Goal: Task Accomplishment & Management: Manage account settings

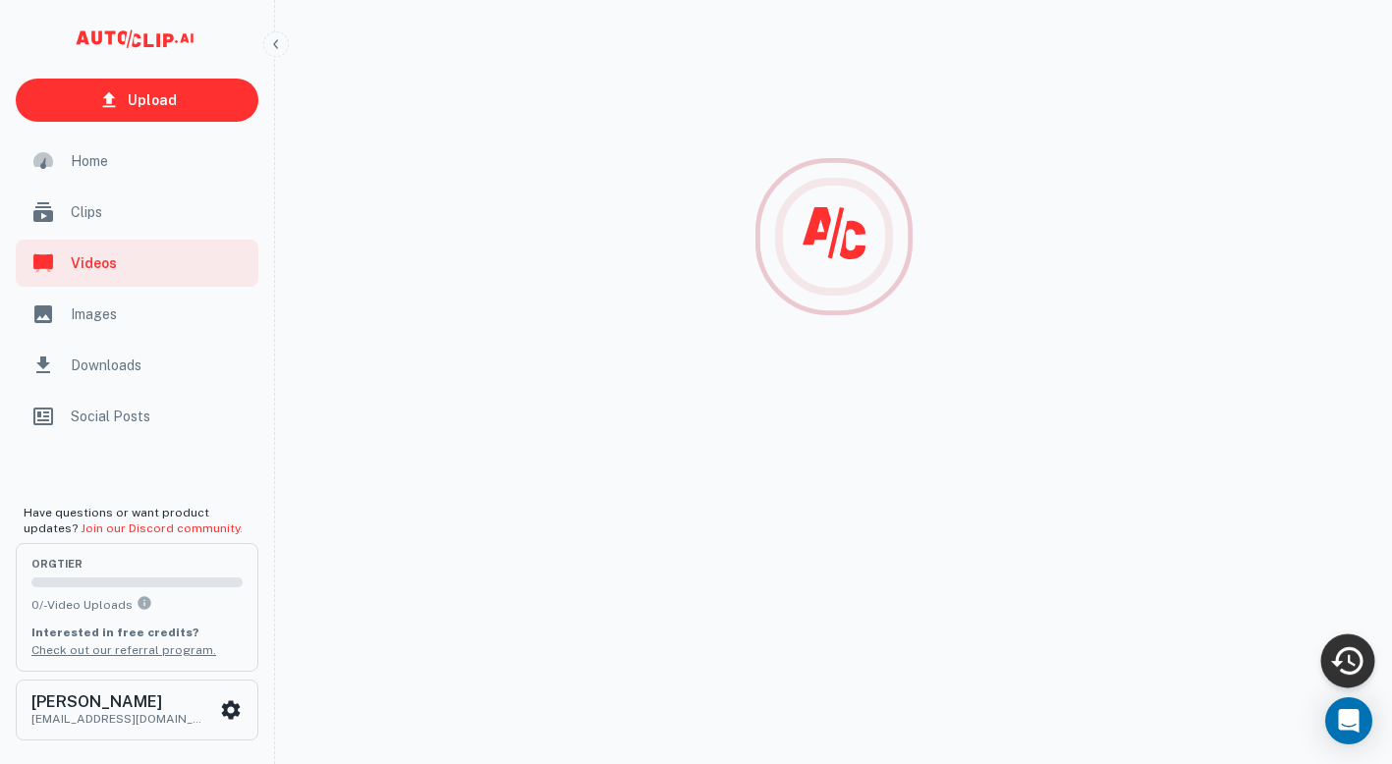
click at [1352, 650] on icon "Recent Activity" at bounding box center [1347, 661] width 32 height 28
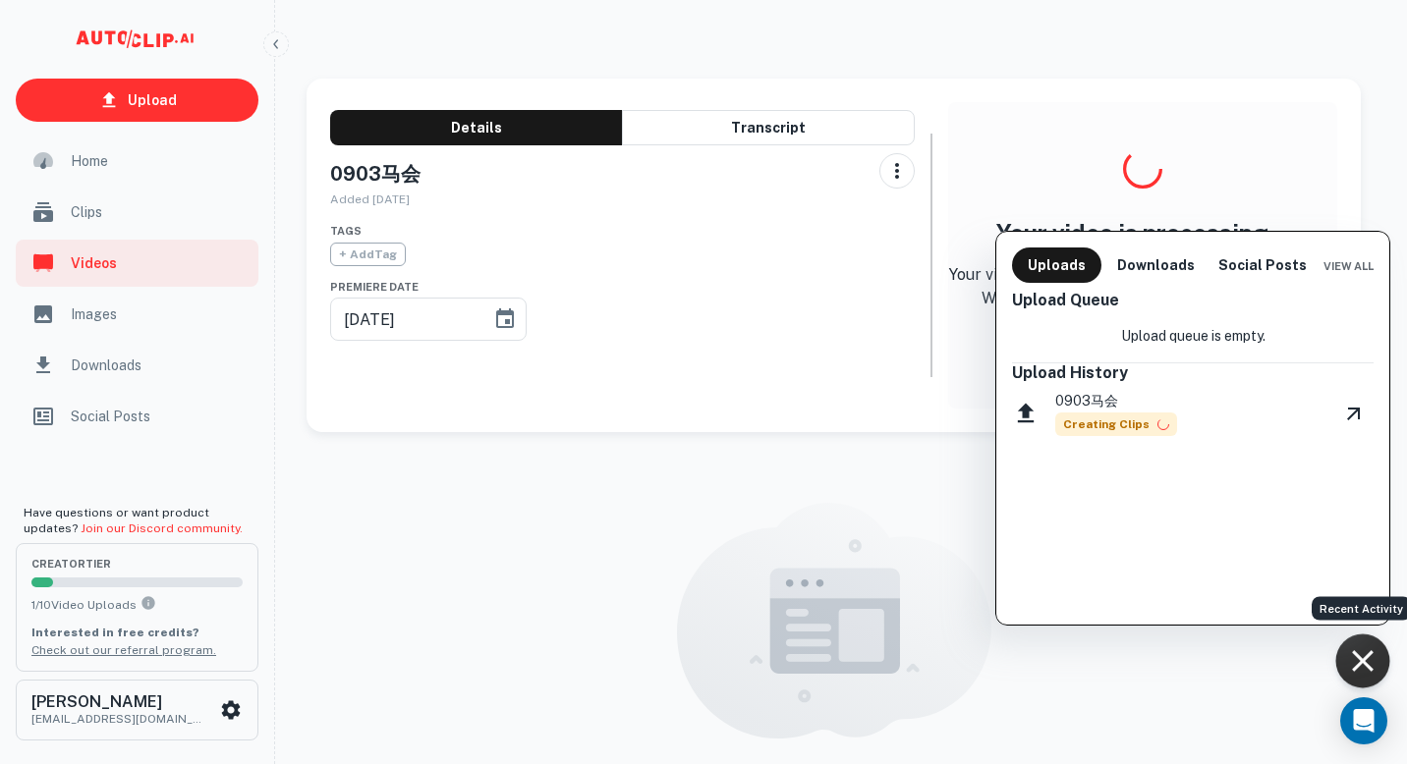
click at [1180, 400] on div "0903马会 Creating Clips" at bounding box center [1193, 413] width 362 height 62
drag, startPoint x: 870, startPoint y: 501, endPoint x: 740, endPoint y: 472, distance: 133.9
click at [870, 501] on div at bounding box center [703, 382] width 1407 height 764
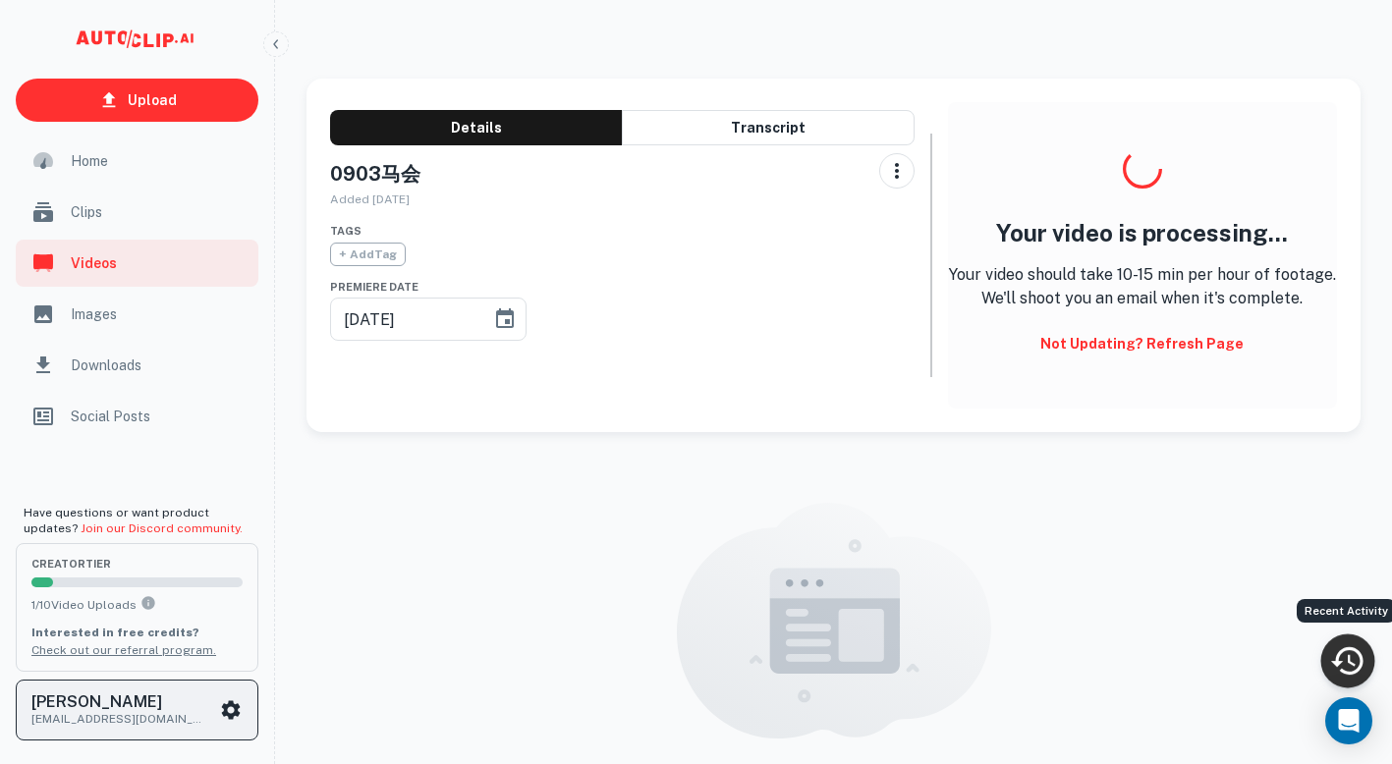
click at [168, 706] on h6 "[PERSON_NAME]" at bounding box center [119, 703] width 177 height 16
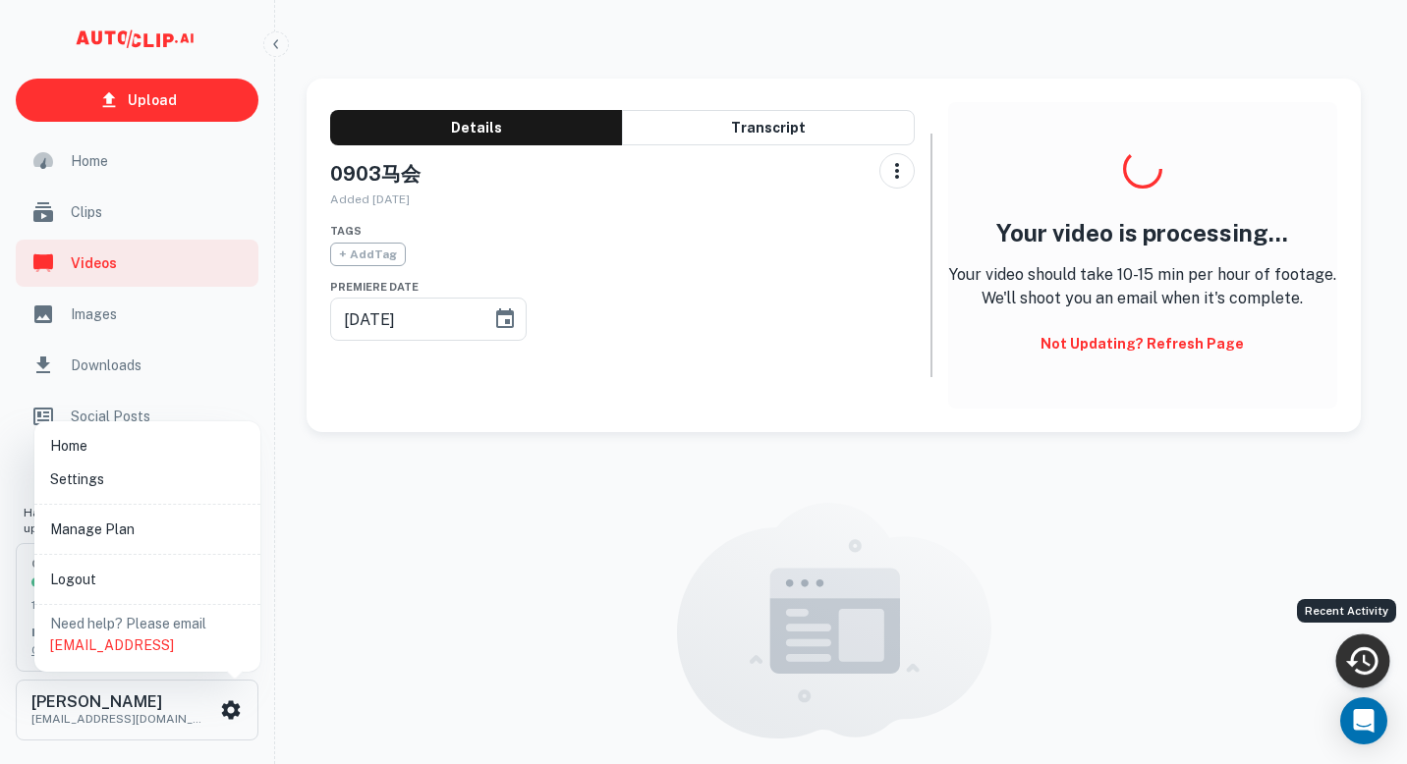
click at [518, 564] on div at bounding box center [703, 382] width 1407 height 764
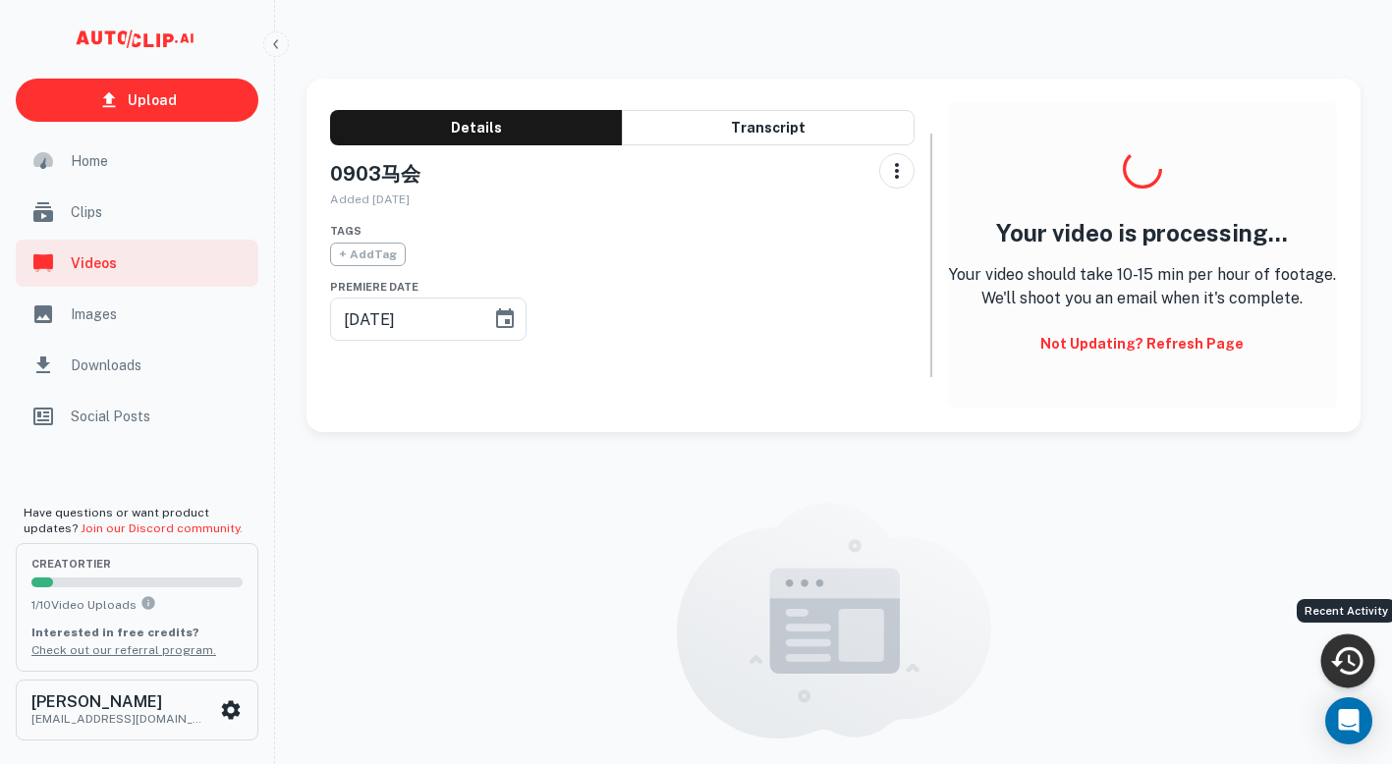
click at [90, 154] on span "Home" at bounding box center [159, 161] width 176 height 22
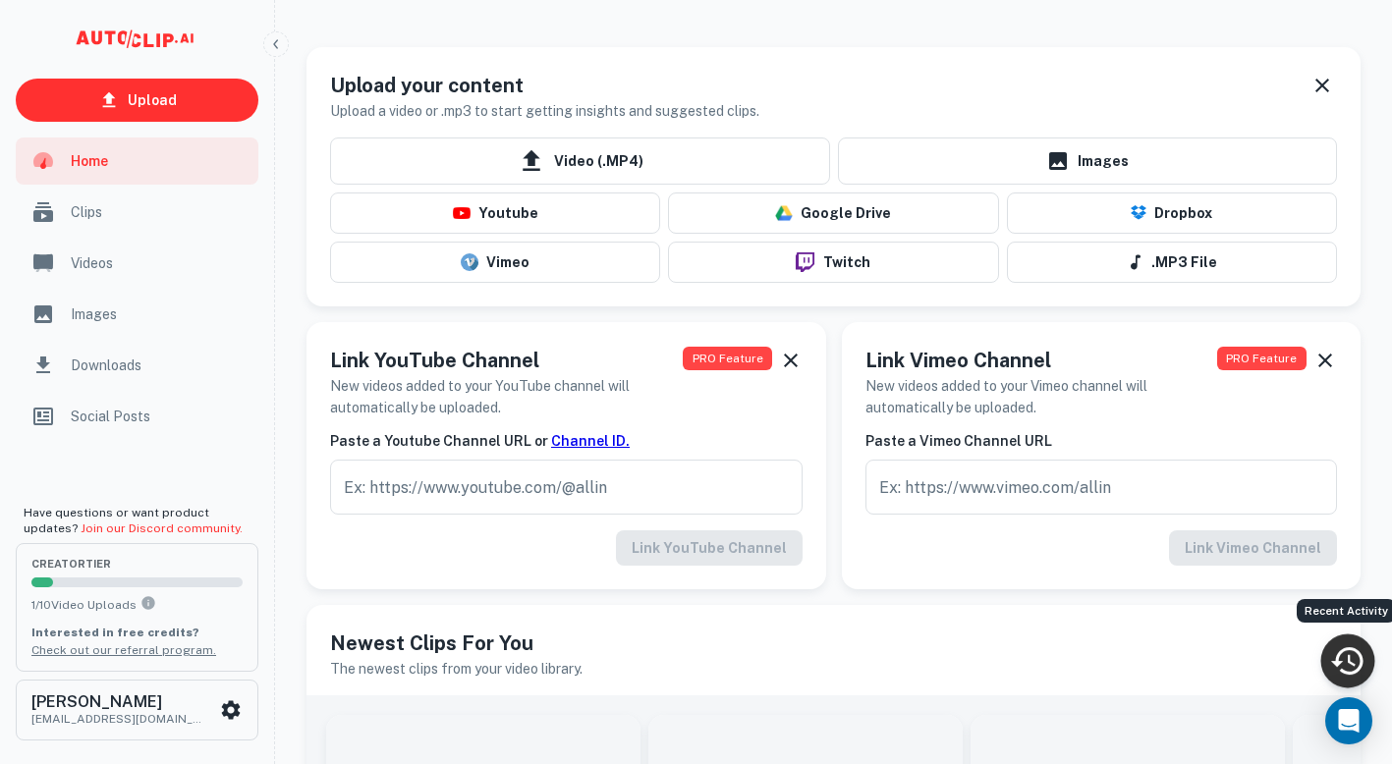
drag, startPoint x: 973, startPoint y: 0, endPoint x: 944, endPoint y: 24, distance: 37.0
click at [872, 48] on div "Upload your content Upload a video or .mp3 to start getting insights and sugges…" at bounding box center [834, 88] width 1054 height 83
drag, startPoint x: 1104, startPoint y: 1, endPoint x: 886, endPoint y: 129, distance: 252.7
click at [926, 121] on div "Upload your content Upload a video or .mp3 to start getting insights and sugges…" at bounding box center [833, 96] width 1007 height 51
click at [1353, 648] on icon "Recent Activity" at bounding box center [1347, 661] width 32 height 28
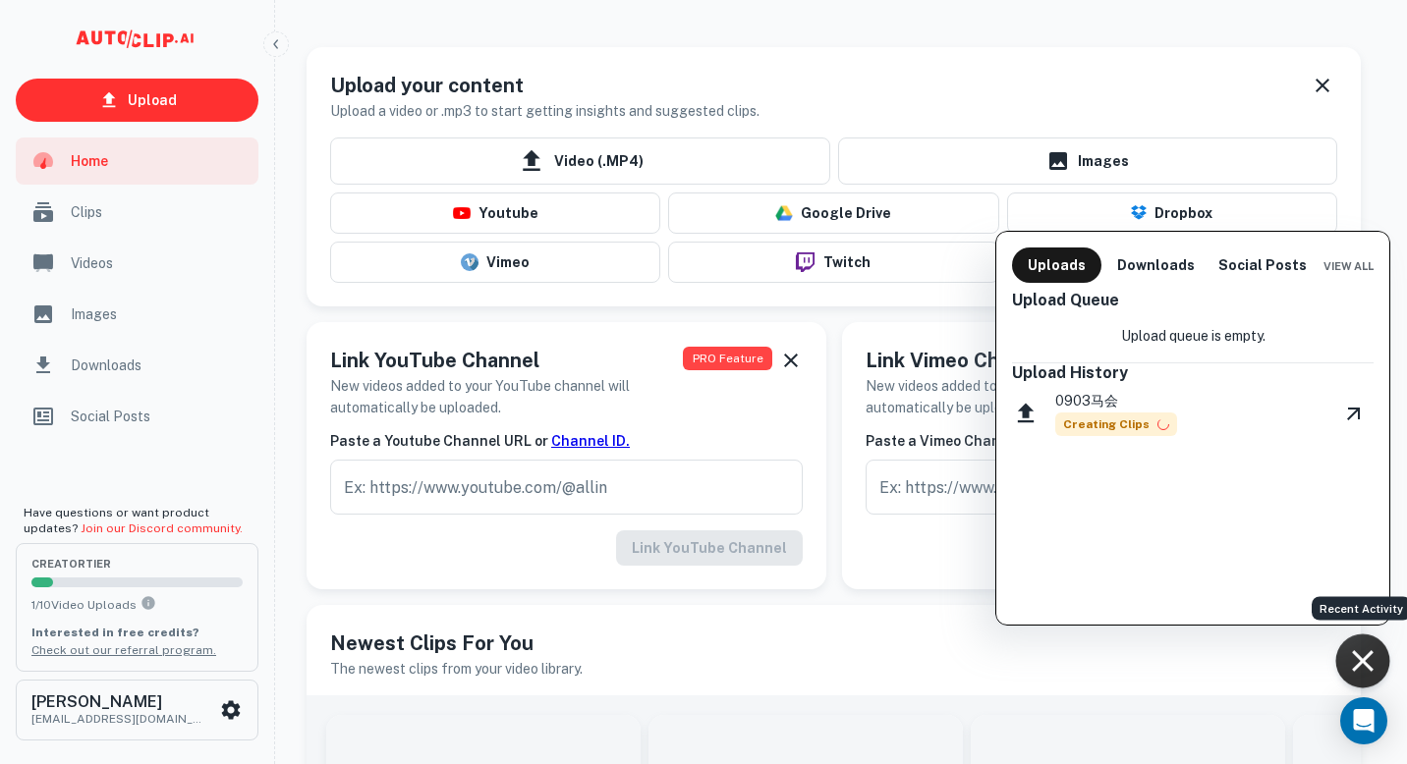
click at [1227, 375] on h6 "Upload History" at bounding box center [1193, 372] width 362 height 19
click at [1201, 400] on div "0903马会 Creating Clips" at bounding box center [1193, 413] width 362 height 62
click at [1345, 409] on icon "View Video" at bounding box center [1354, 414] width 24 height 24
click at [153, 582] on div at bounding box center [703, 382] width 1407 height 764
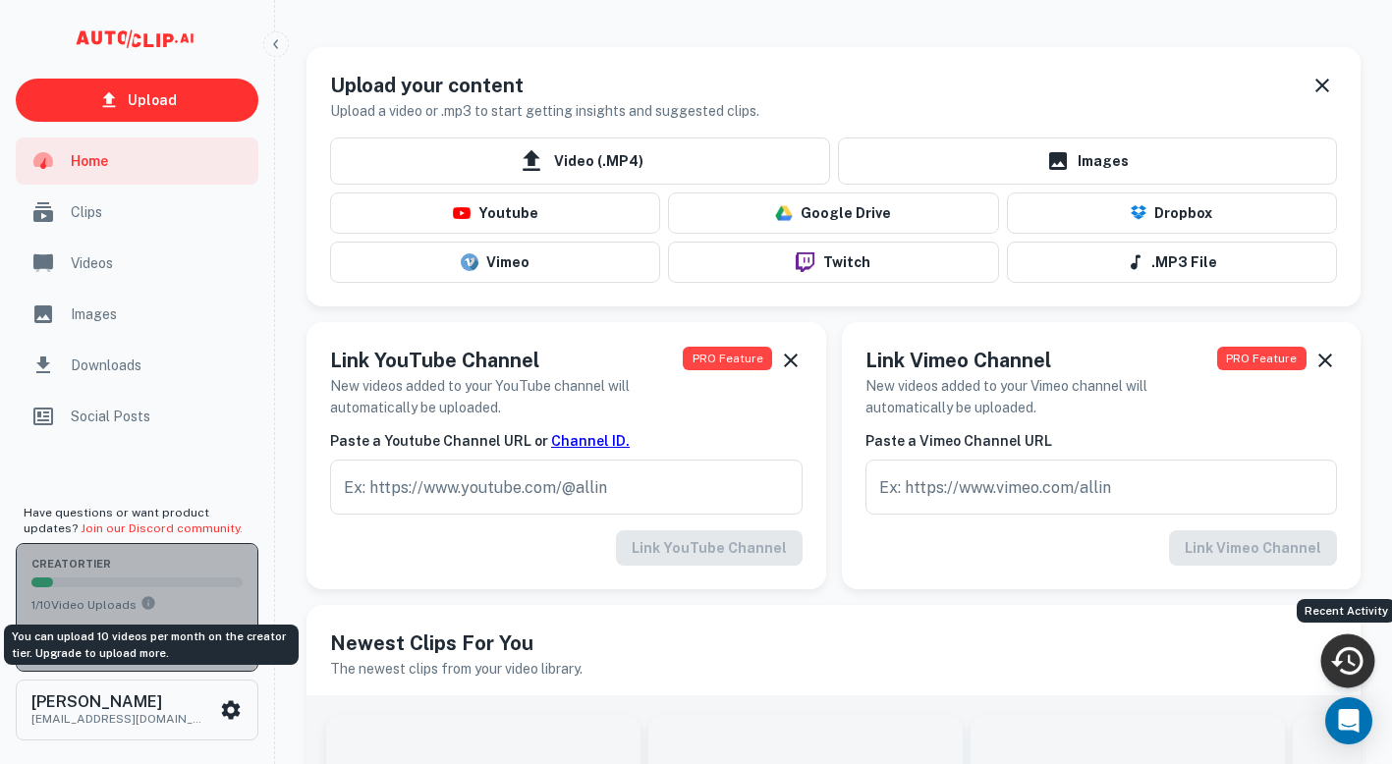
click at [152, 610] on icon "You can upload 10 videos per month on the creator tier. Upgrade to upload more." at bounding box center [148, 603] width 16 height 16
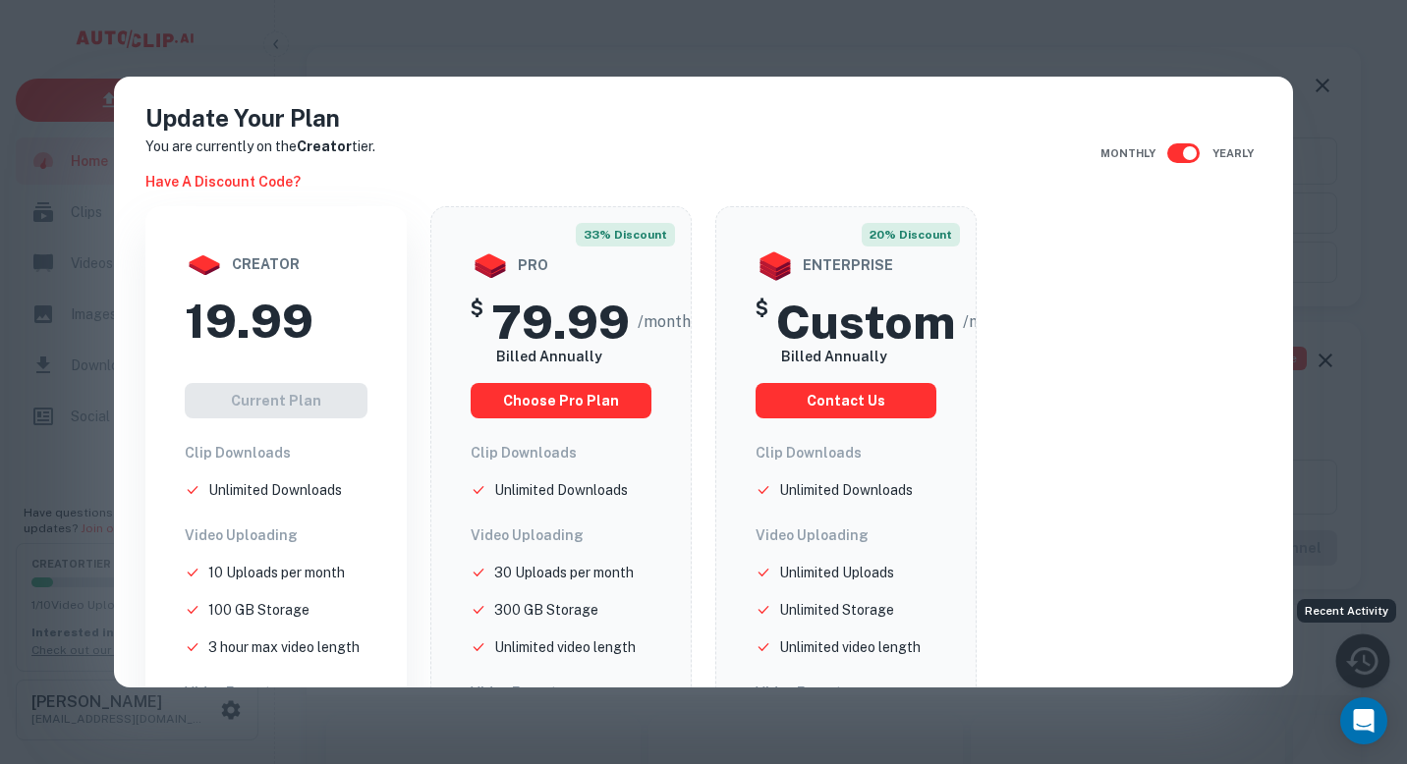
click at [1242, 52] on div "Update Your Plan You are currently on the Creator tier. Have a discount code? M…" at bounding box center [703, 382] width 1407 height 764
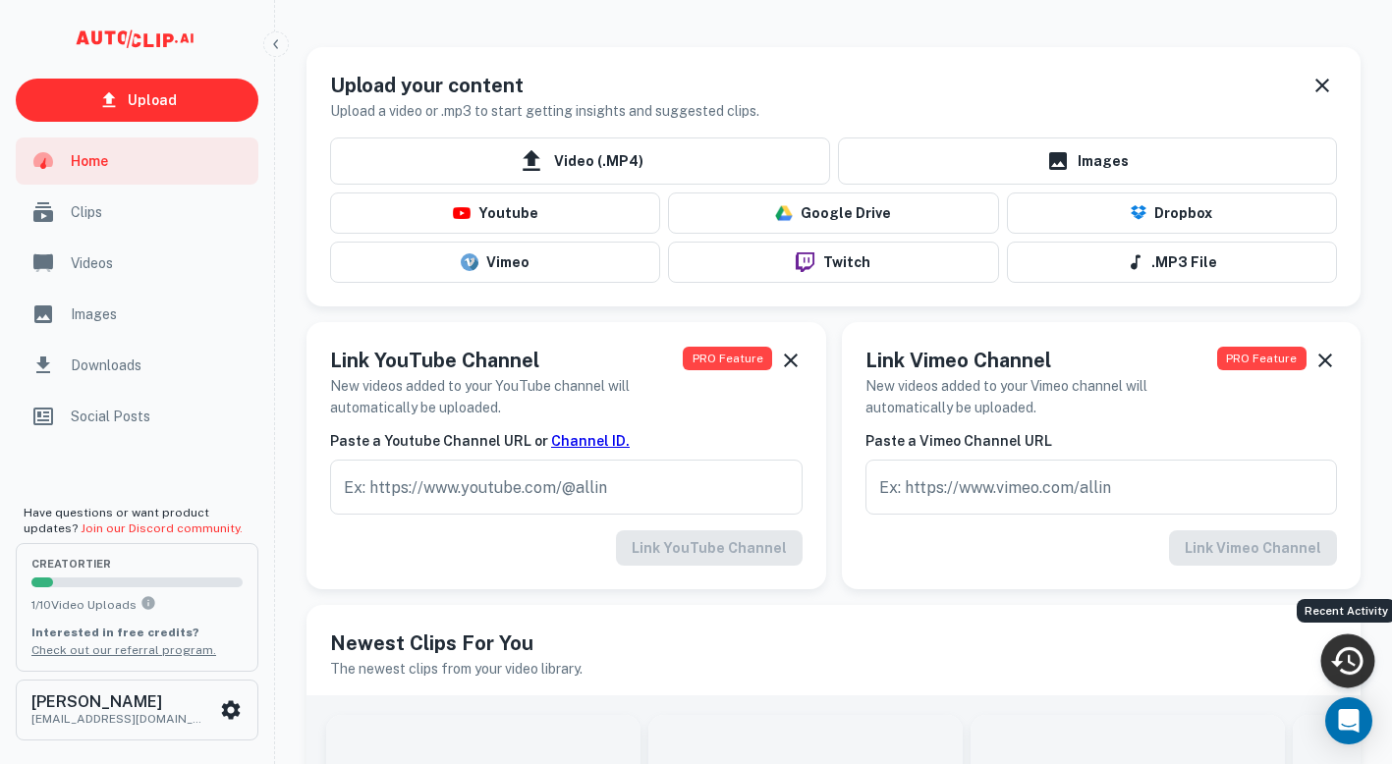
click at [1360, 647] on icon "Recent Activity" at bounding box center [1347, 661] width 36 height 36
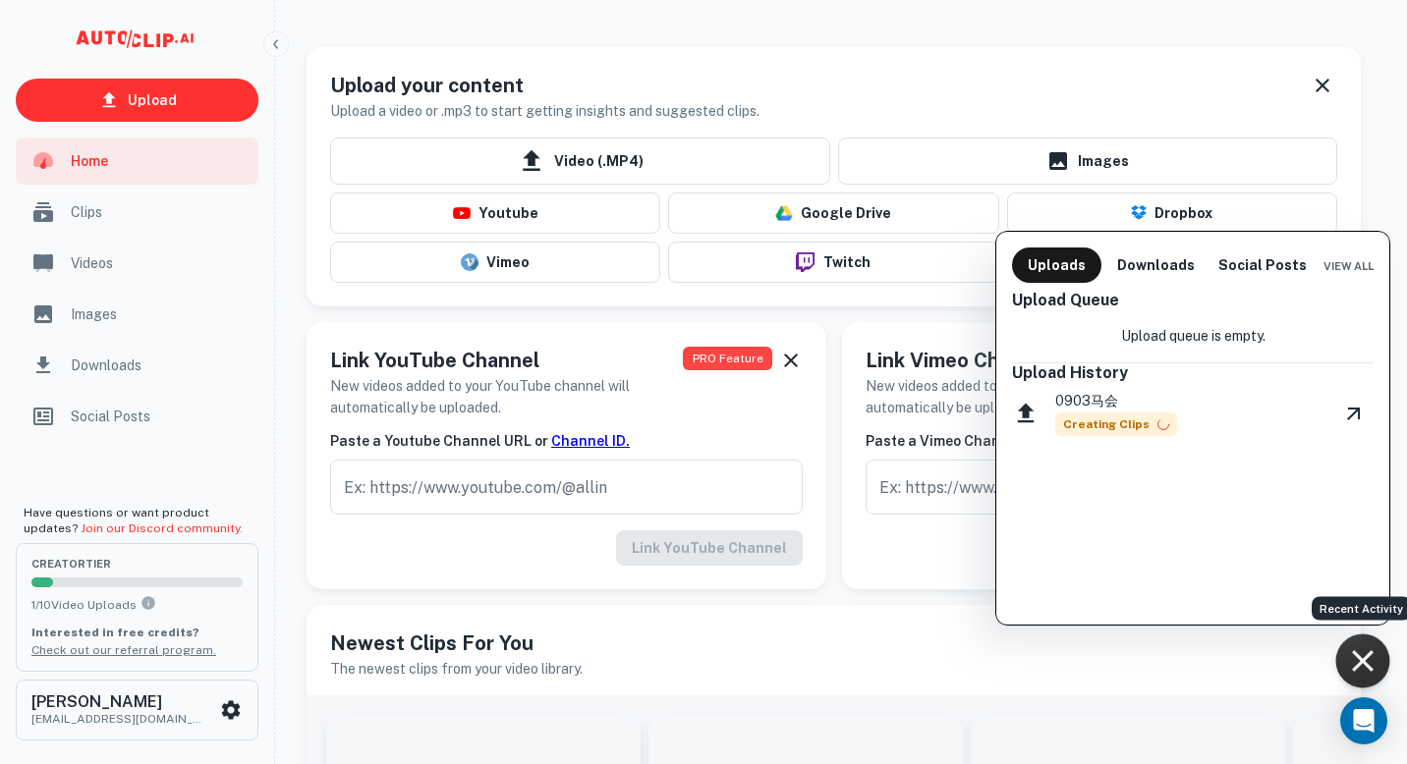
drag, startPoint x: 1147, startPoint y: 409, endPoint x: 1311, endPoint y: 397, distance: 163.5
click at [1311, 397] on div "0903马会 Creating Clips" at bounding box center [1193, 413] width 362 height 62
drag, startPoint x: 1311, startPoint y: 397, endPoint x: 1361, endPoint y: 274, distance: 132.6
click at [1366, 271] on span "View All" at bounding box center [1348, 266] width 50 height 12
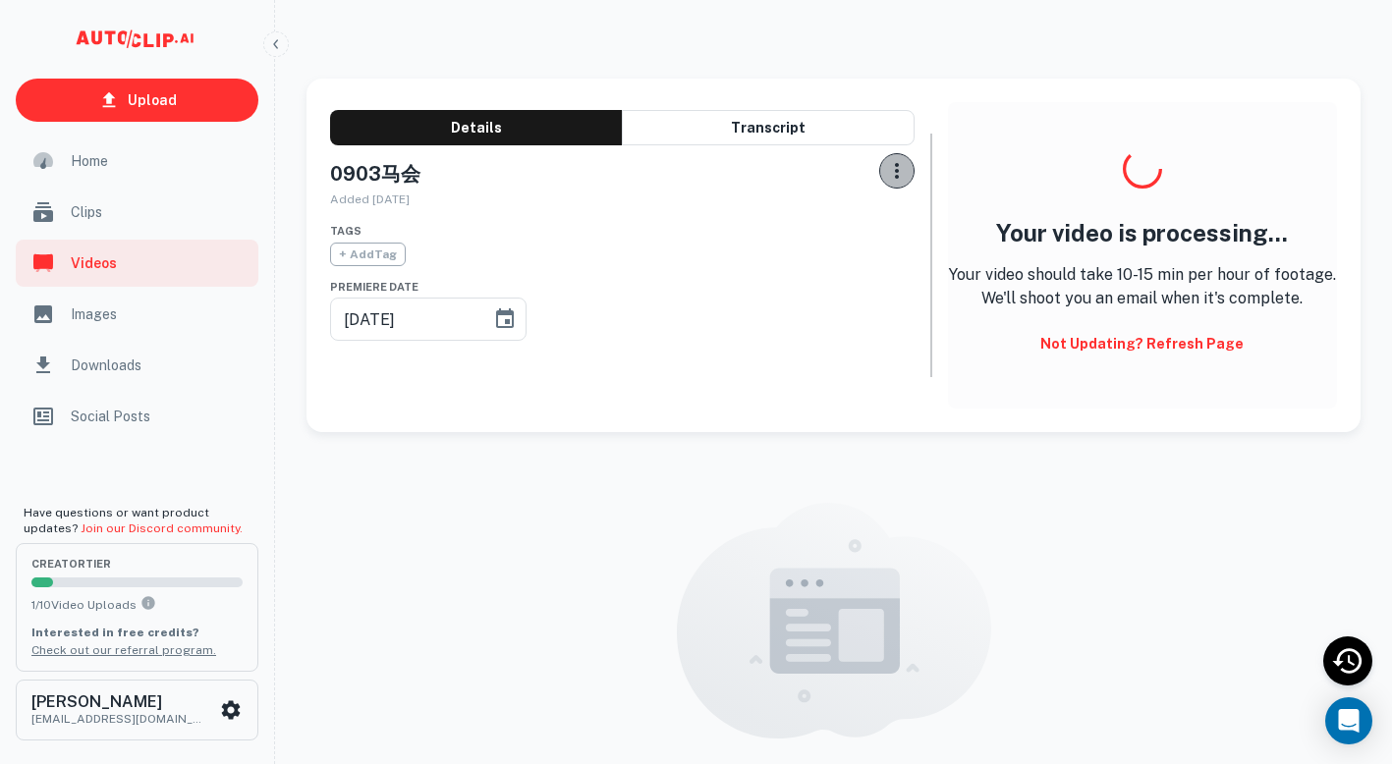
click at [885, 181] on icon "button" at bounding box center [897, 171] width 24 height 24
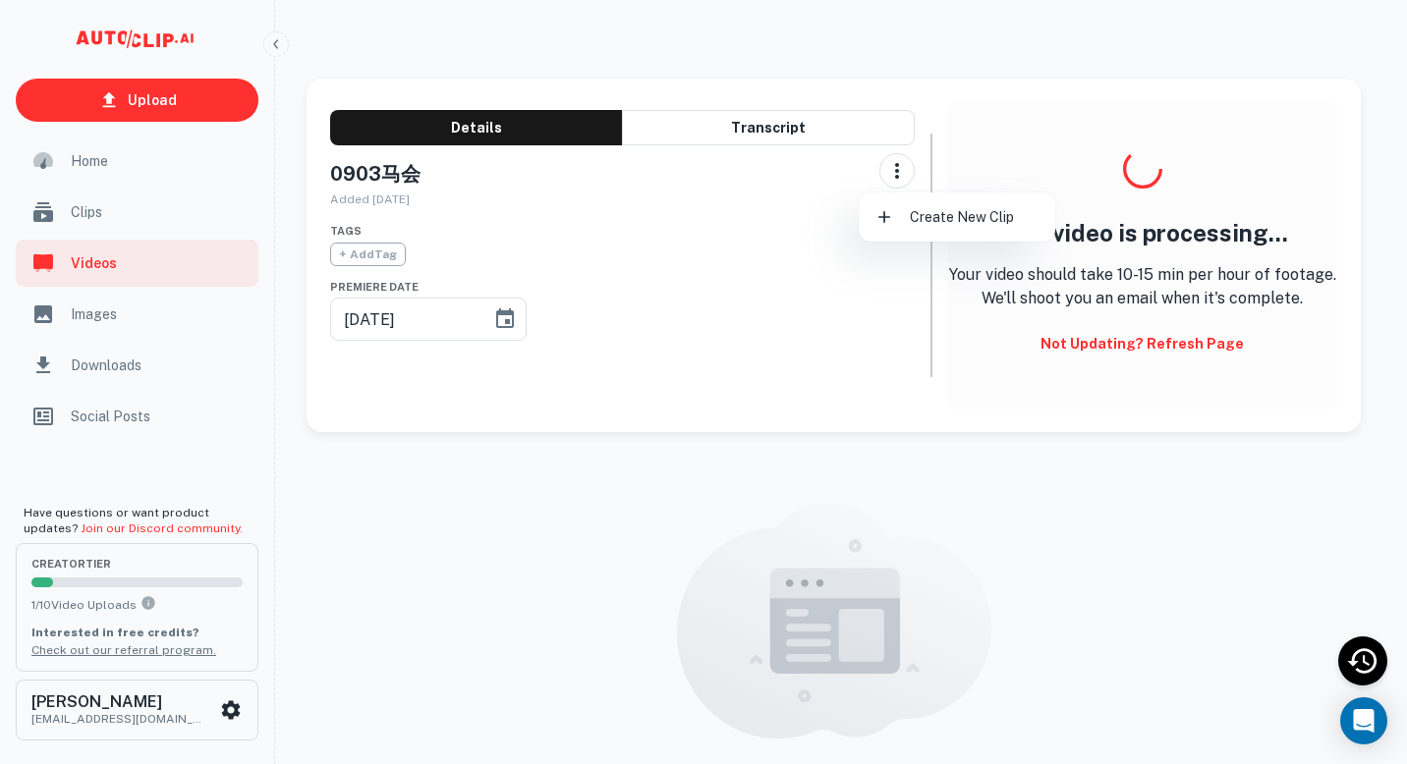
click at [742, 224] on div at bounding box center [703, 382] width 1407 height 764
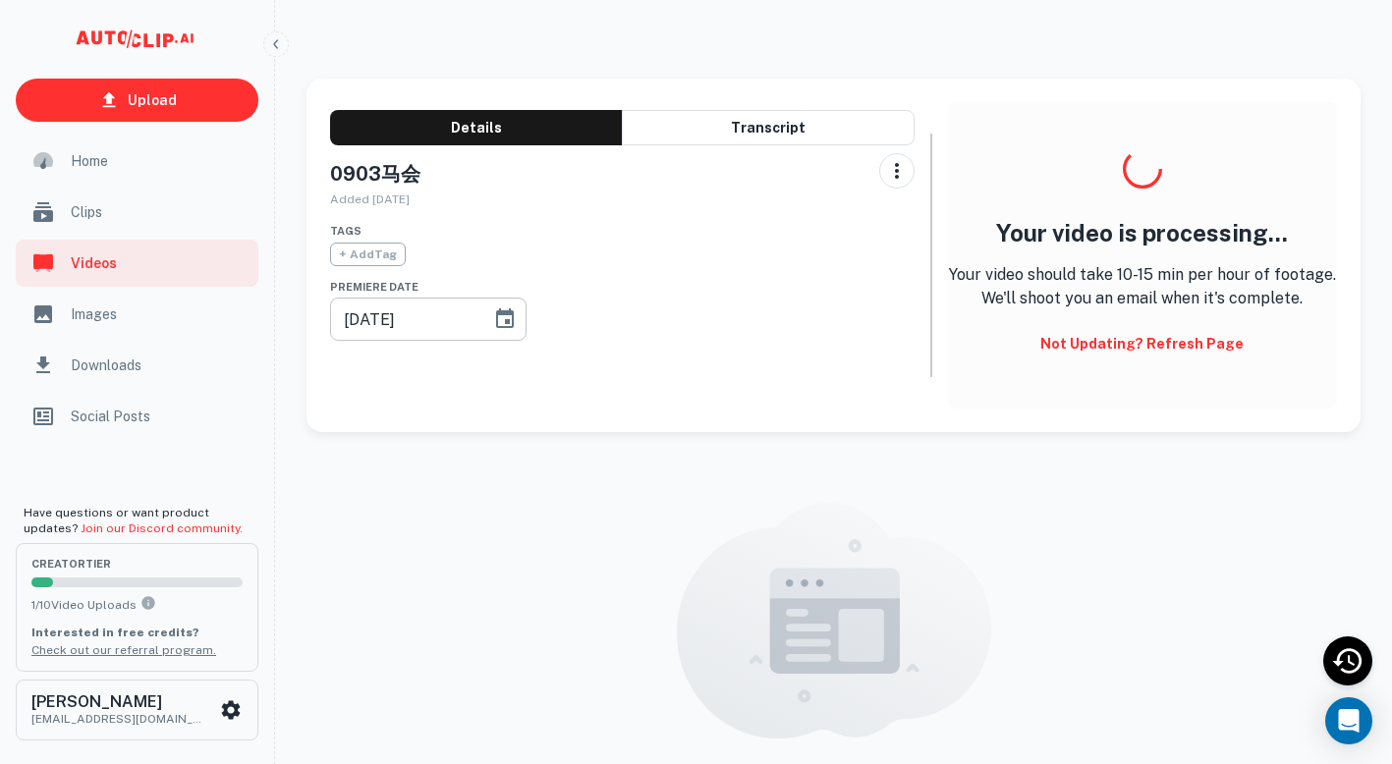
click at [494, 331] on button "Choose date, selected date is Sep 3, 2025" at bounding box center [504, 319] width 39 height 39
click at [782, 302] on div "Tags + Add Tag Premiere Date [DATE] ​" at bounding box center [622, 275] width 585 height 131
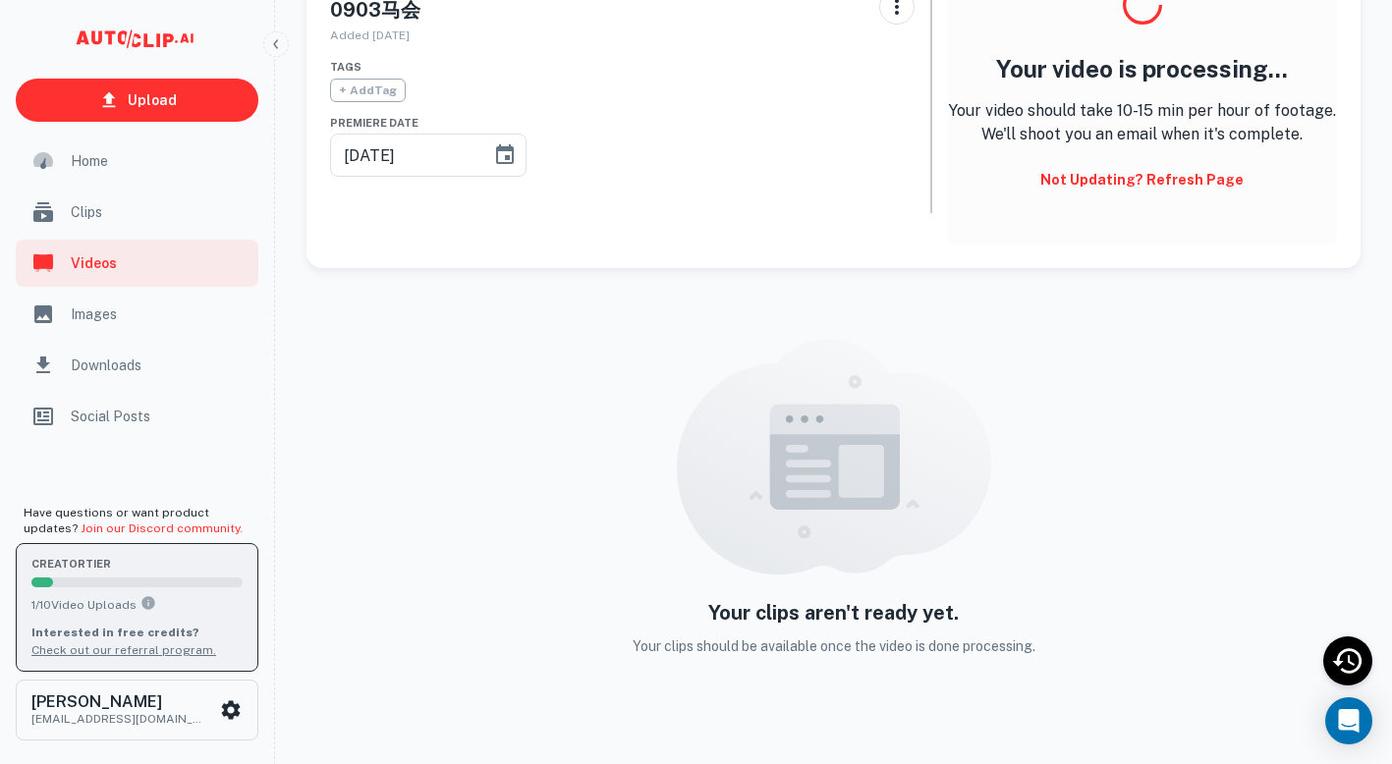
scroll to position [166, 0]
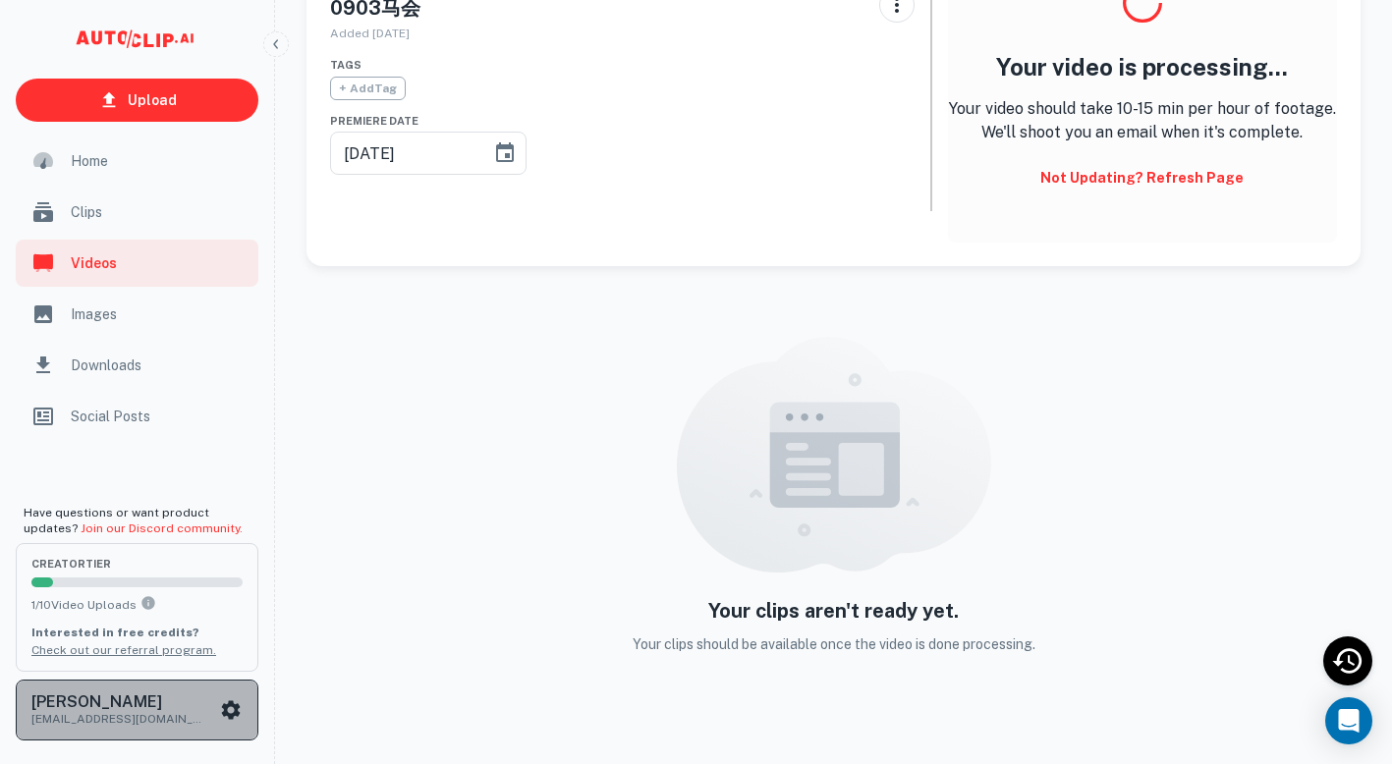
click at [232, 708] on icon "scrollable content" at bounding box center [231, 711] width 24 height 24
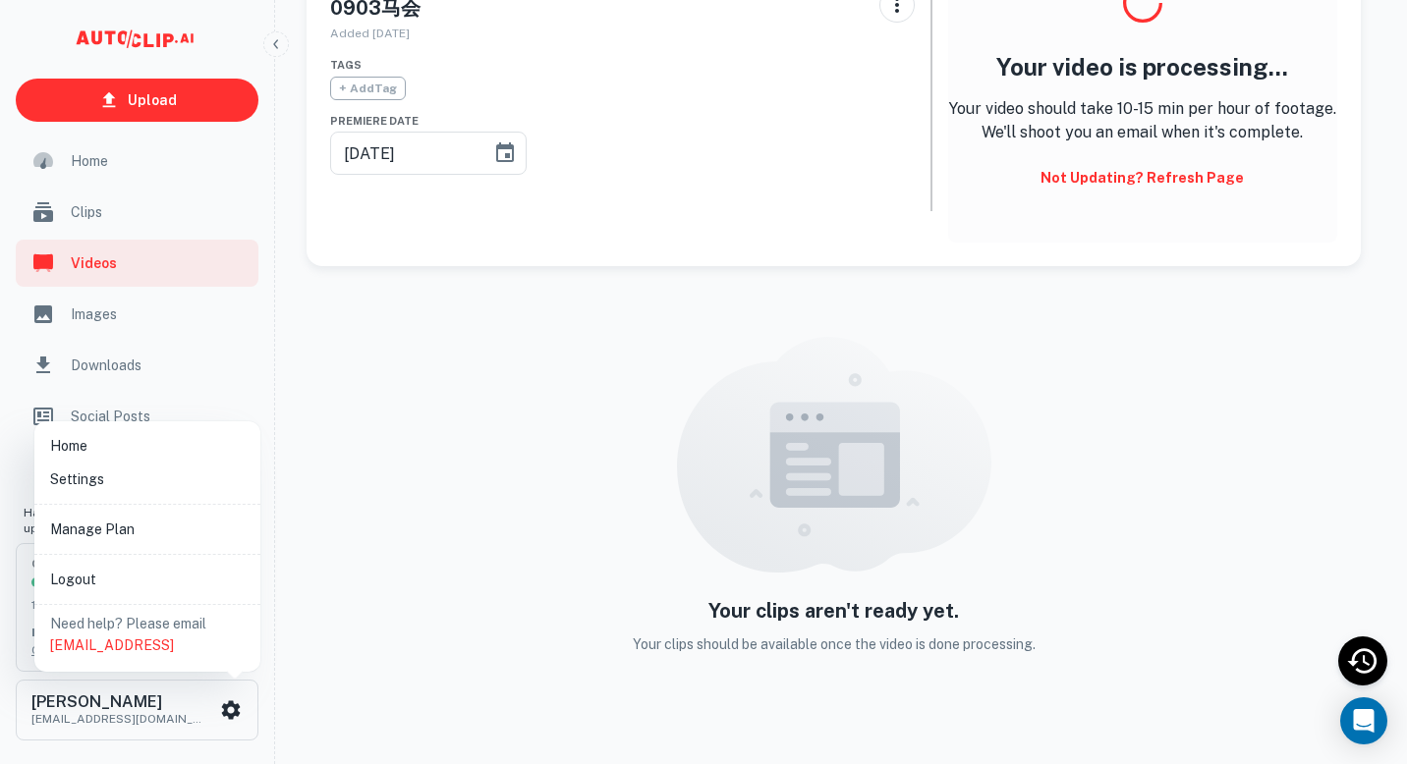
click at [76, 483] on li "Settings" at bounding box center [147, 479] width 210 height 33
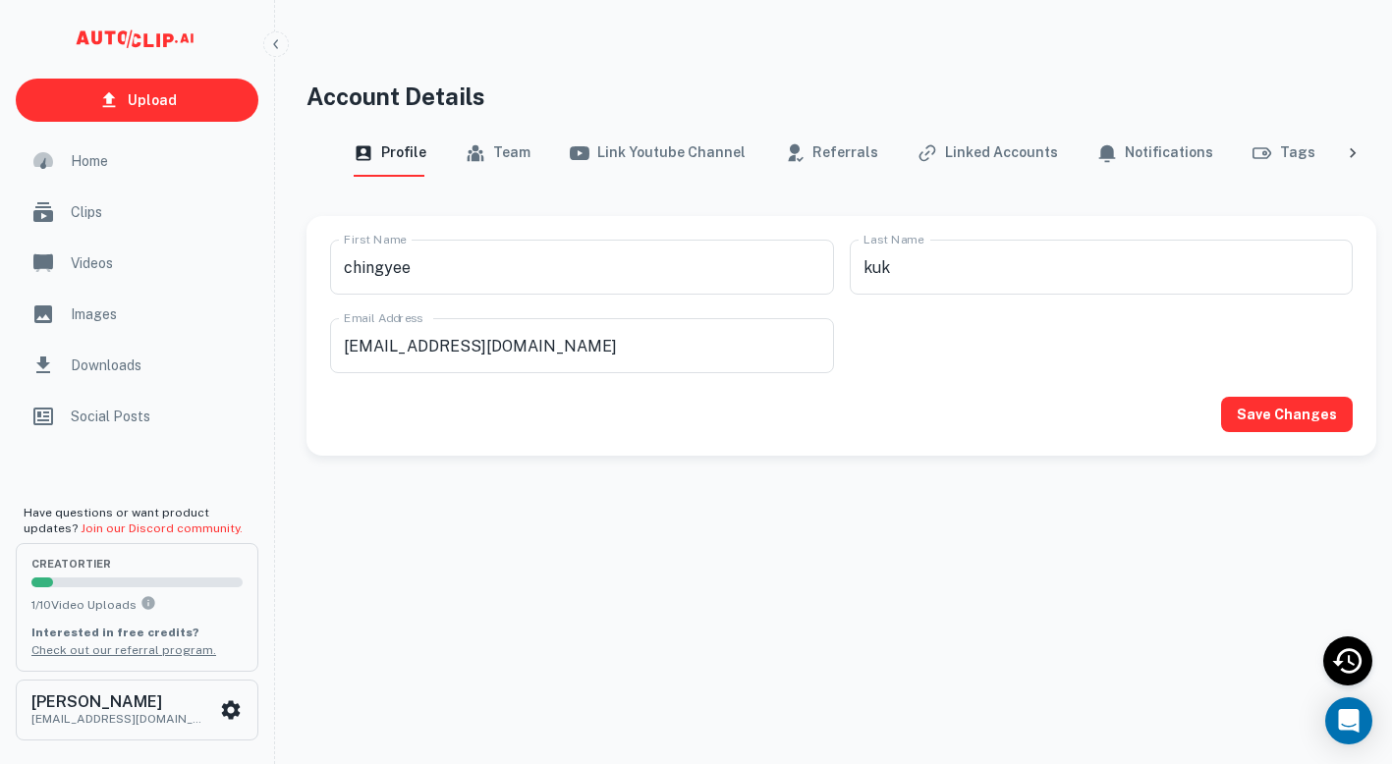
click at [1343, 157] on icon at bounding box center [1353, 153] width 20 height 20
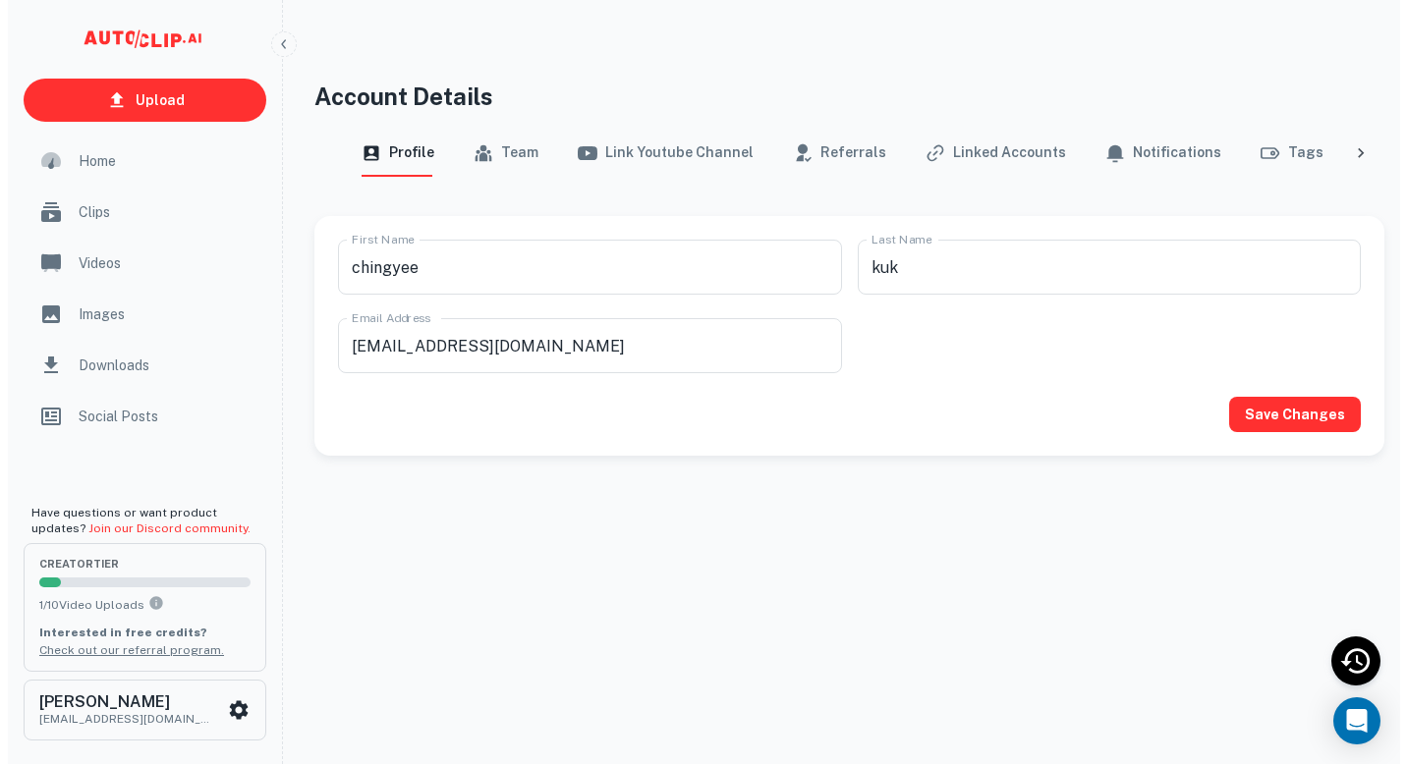
scroll to position [0, 114]
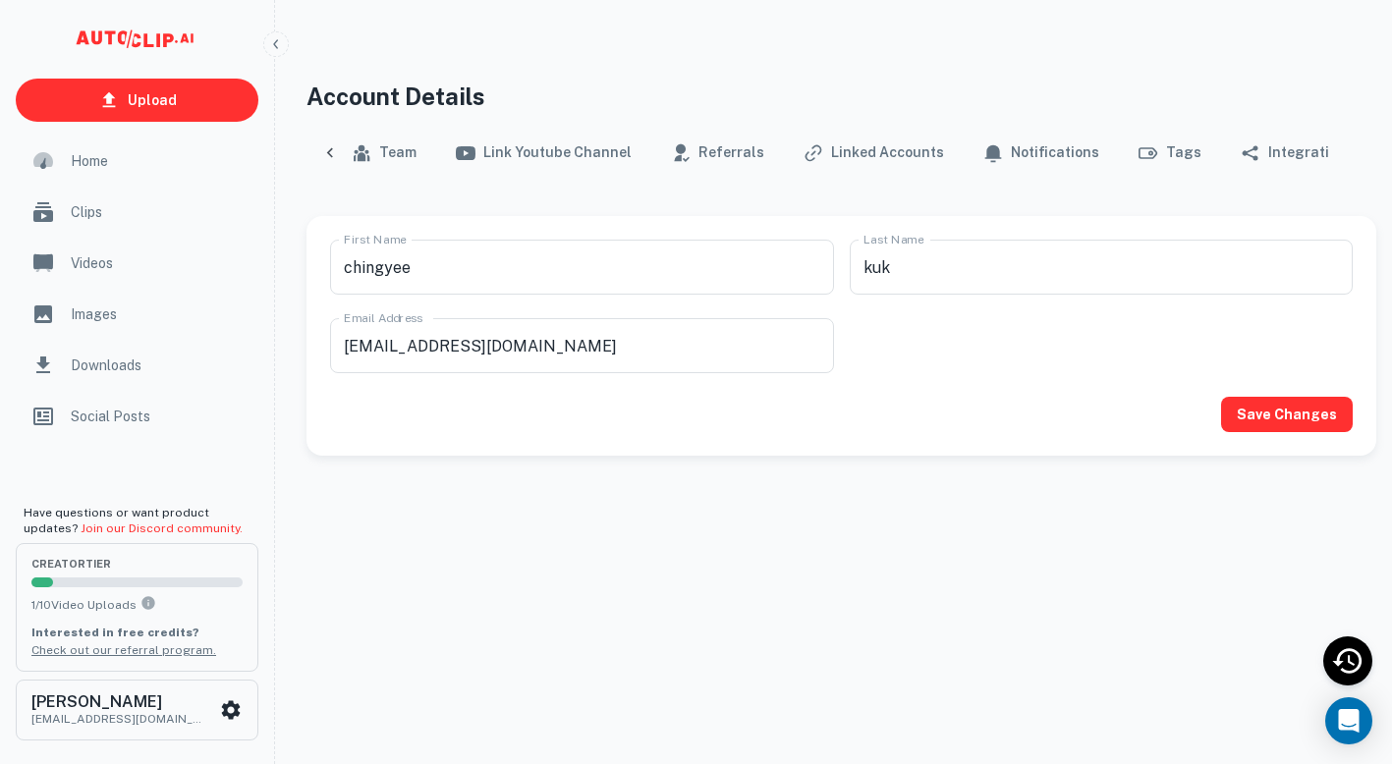
click at [1336, 157] on div "Profile Team Link Youtube Channel Referrals Linked Accounts Notifications Tags …" at bounding box center [842, 153] width 1070 height 47
click at [166, 734] on button "[PERSON_NAME] [EMAIL_ADDRESS][DOMAIN_NAME]" at bounding box center [137, 710] width 243 height 61
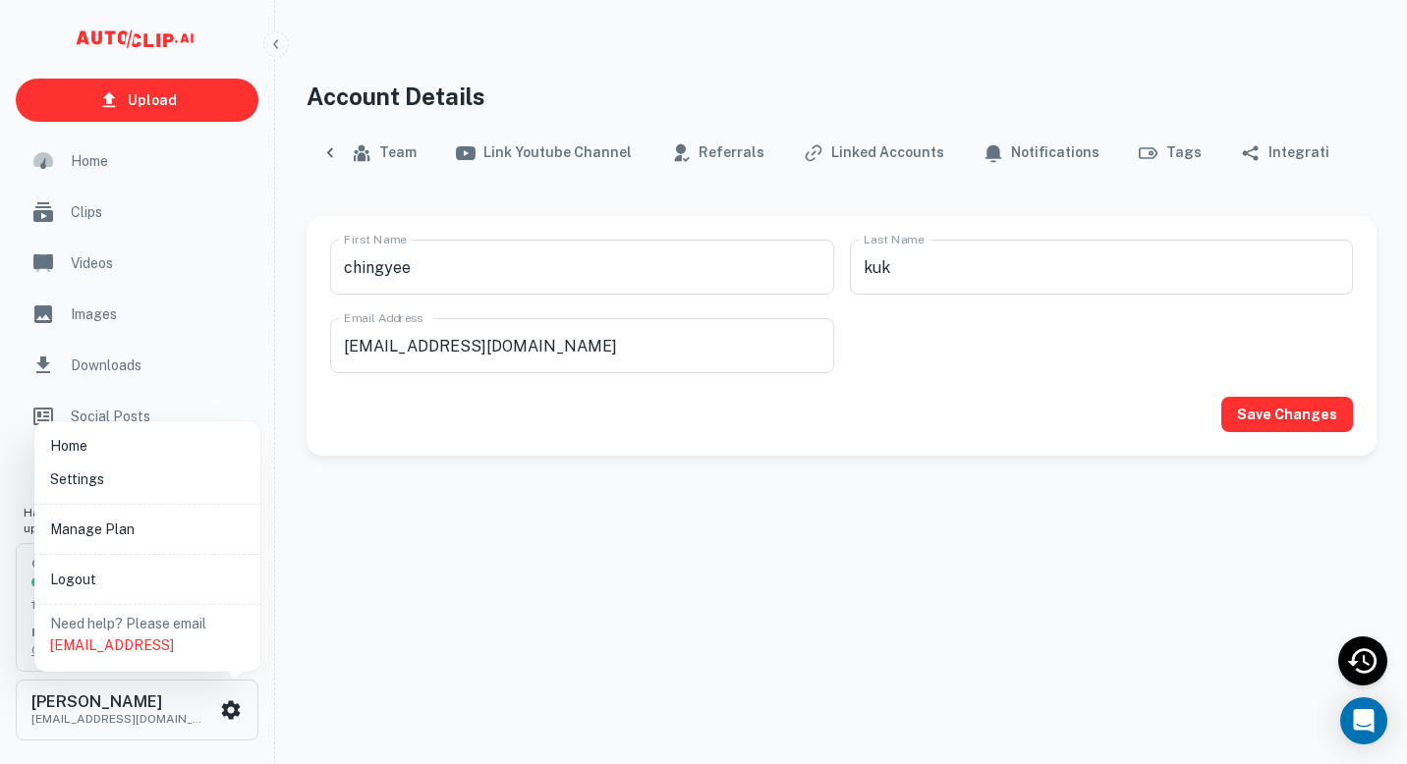
click at [144, 543] on li "Manage Plan" at bounding box center [147, 529] width 210 height 33
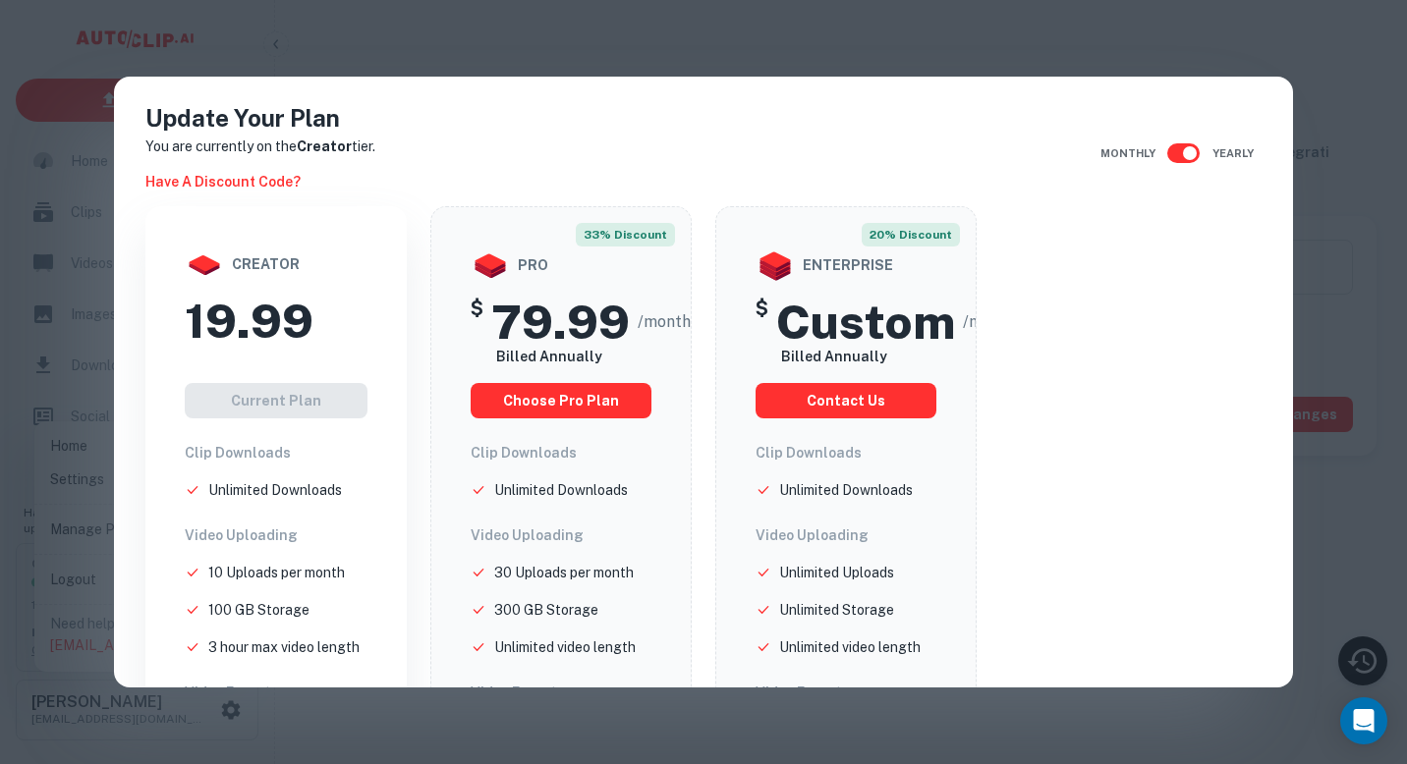
click at [1179, 154] on input "checkbox" at bounding box center [1190, 153] width 112 height 37
checkbox input "false"
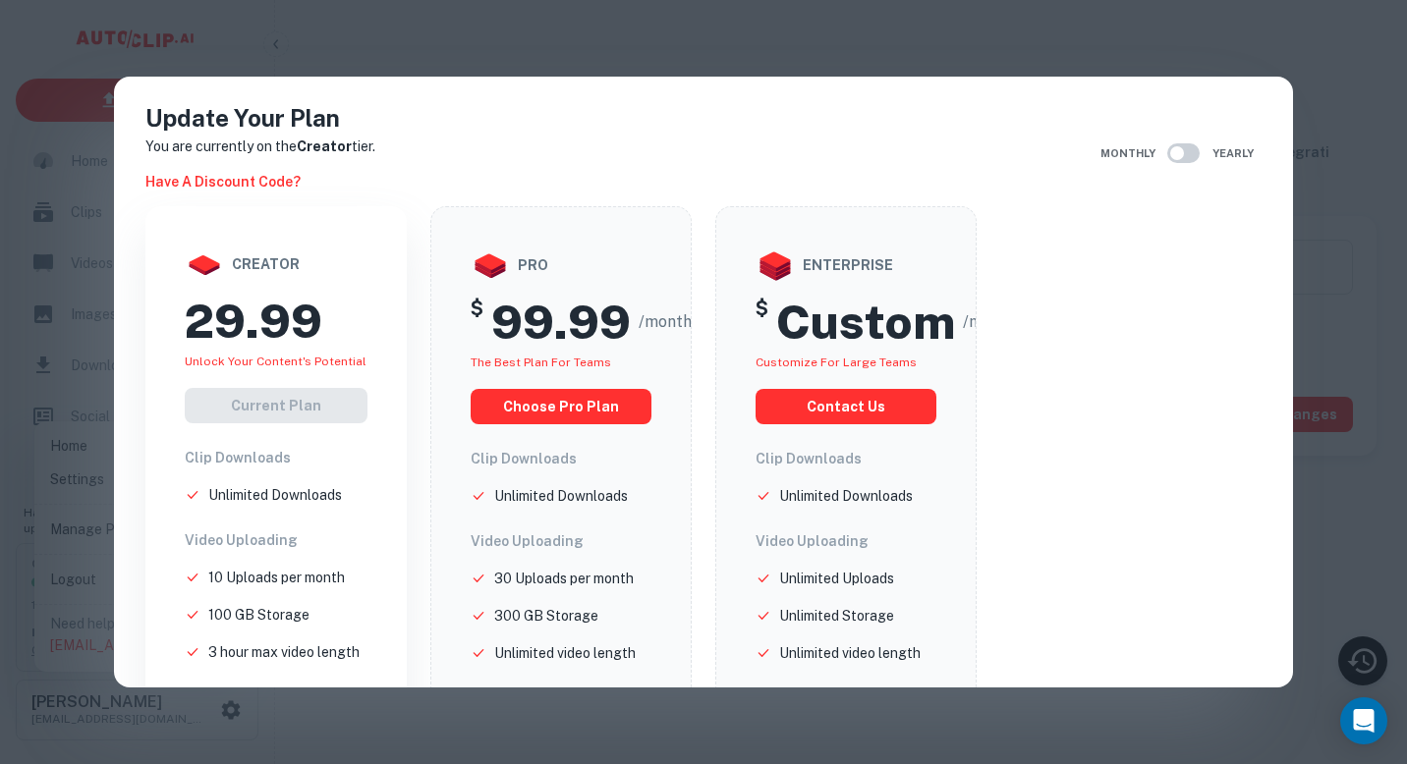
click at [1154, 292] on div "creator 29.99 Unlock your Content's potential Current Plan Clip Downloads Unlim…" at bounding box center [704, 691] width 1132 height 971
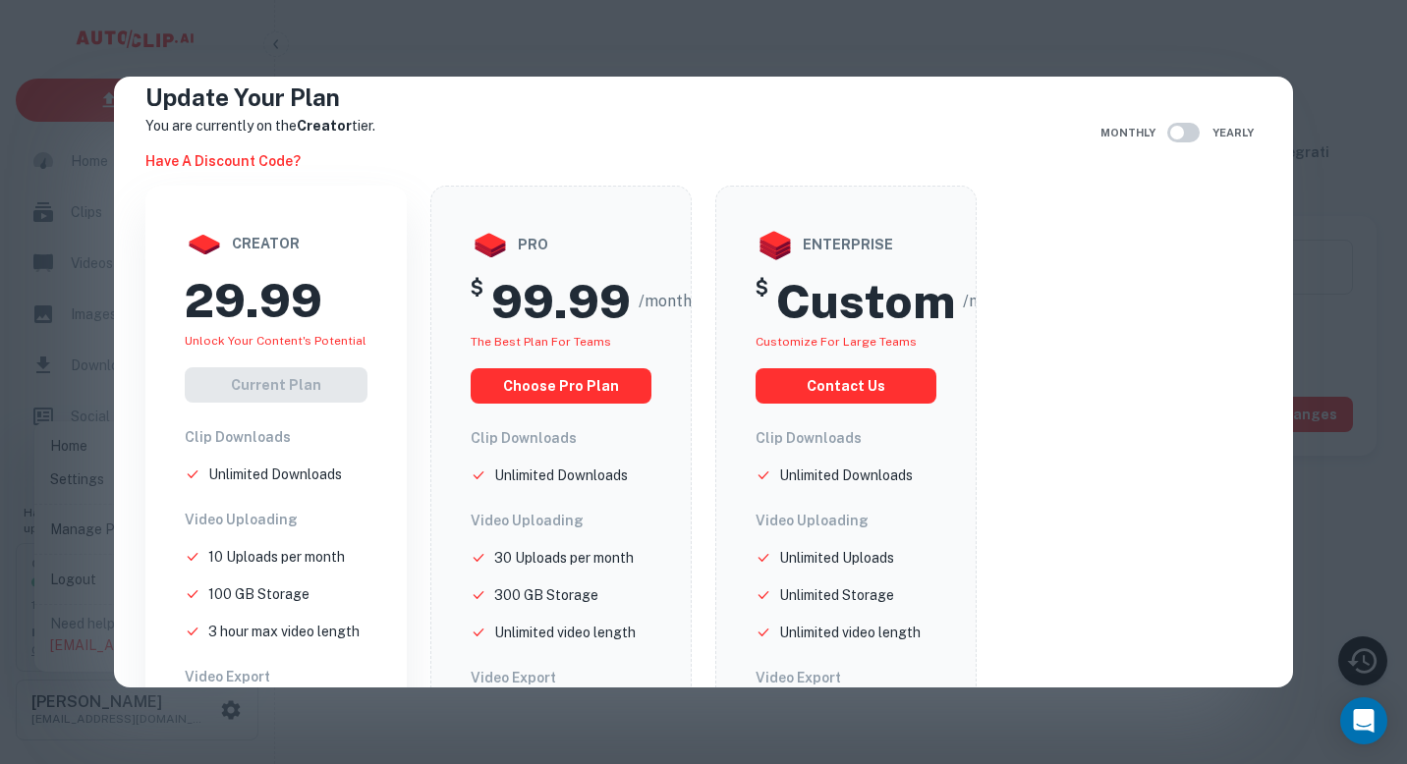
scroll to position [0, 0]
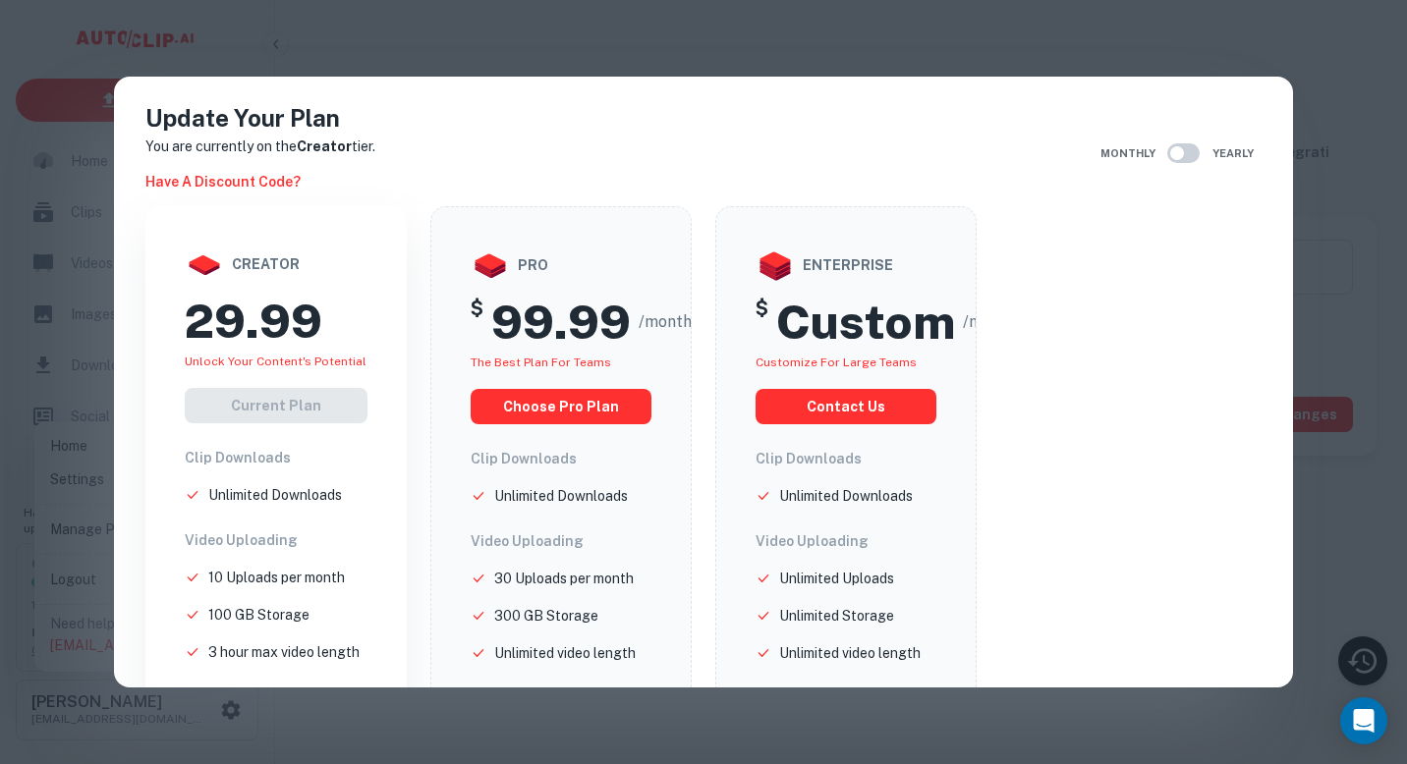
click at [330, 150] on strong "Creator" at bounding box center [324, 147] width 55 height 16
click at [256, 186] on h6 "Have a discount code?" at bounding box center [222, 182] width 155 height 22
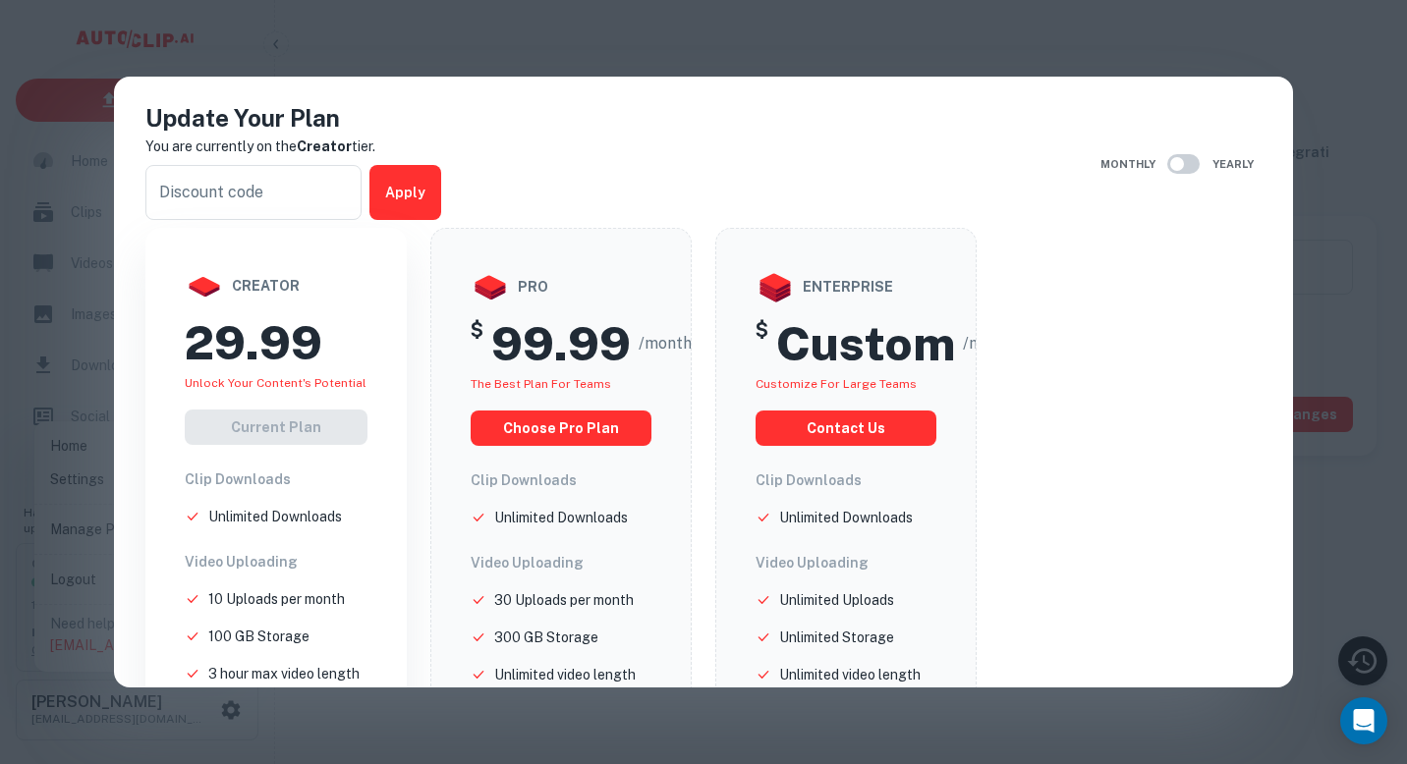
click at [533, 169] on div "Update Your Plan You are currently on the Creator tier. ​ Apply Monthly Yearly" at bounding box center [704, 164] width 1132 height 128
click at [1338, 32] on div "Update Your Plan You are currently on the Creator tier. ​ Apply Monthly Yearly …" at bounding box center [703, 382] width 1407 height 764
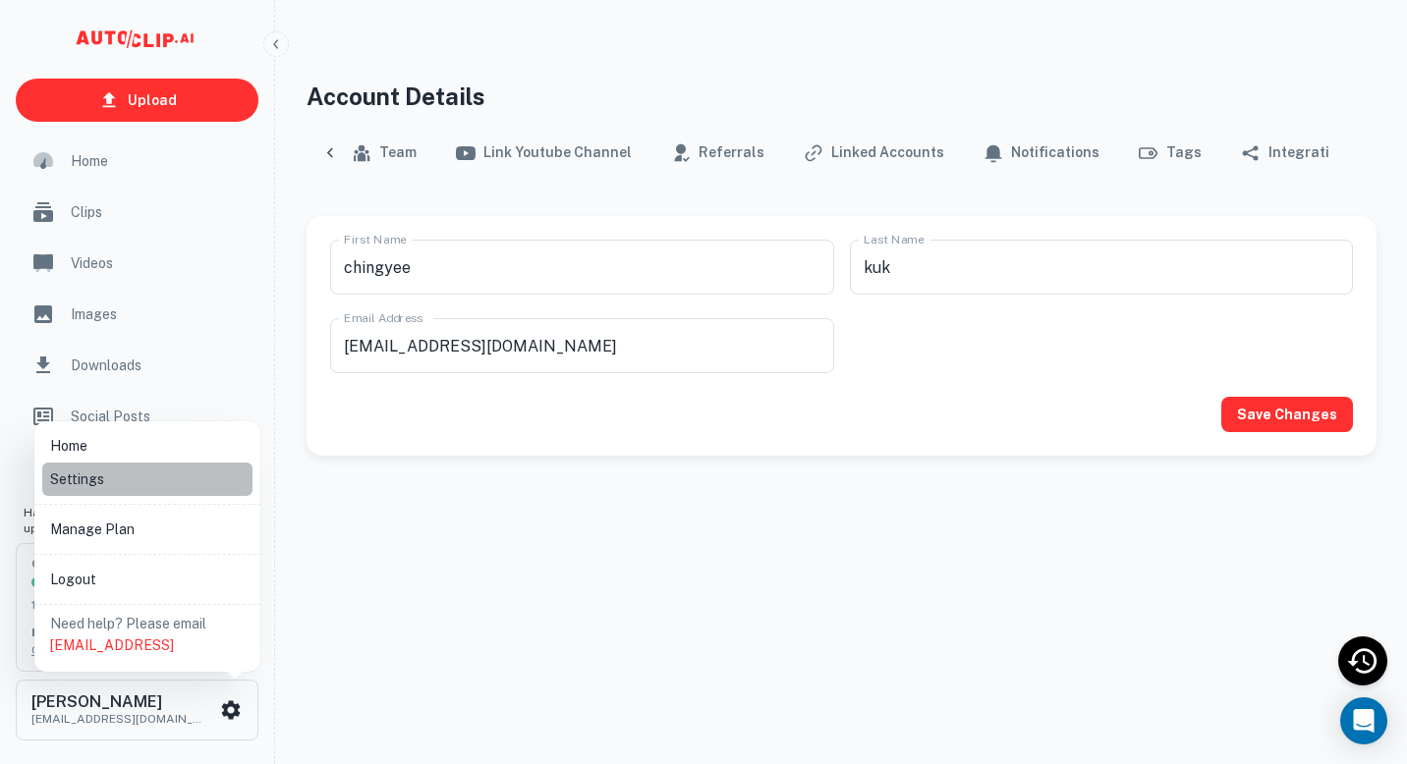
click at [124, 489] on li "Settings" at bounding box center [147, 479] width 210 height 33
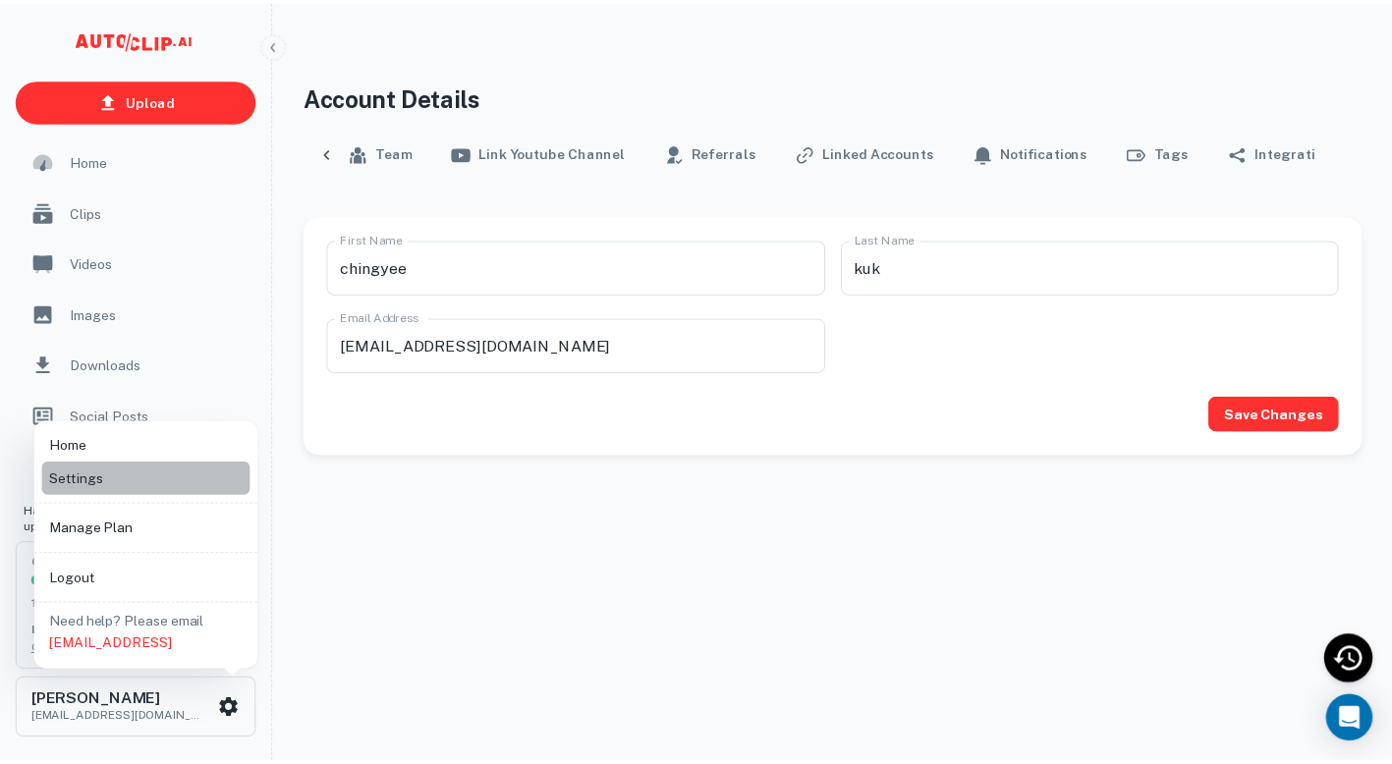
scroll to position [0, 99]
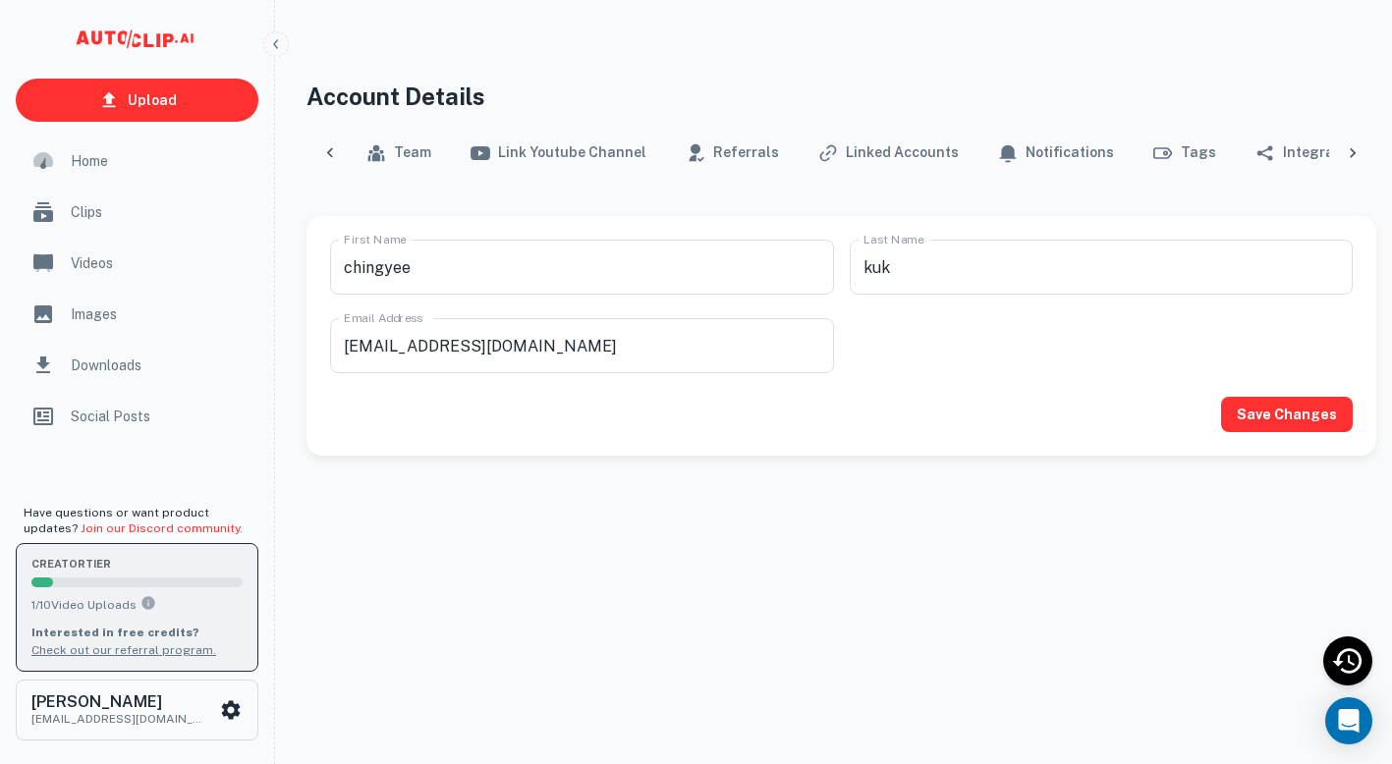
click at [203, 597] on p "1 / 10 Video Uploads" at bounding box center [136, 604] width 211 height 19
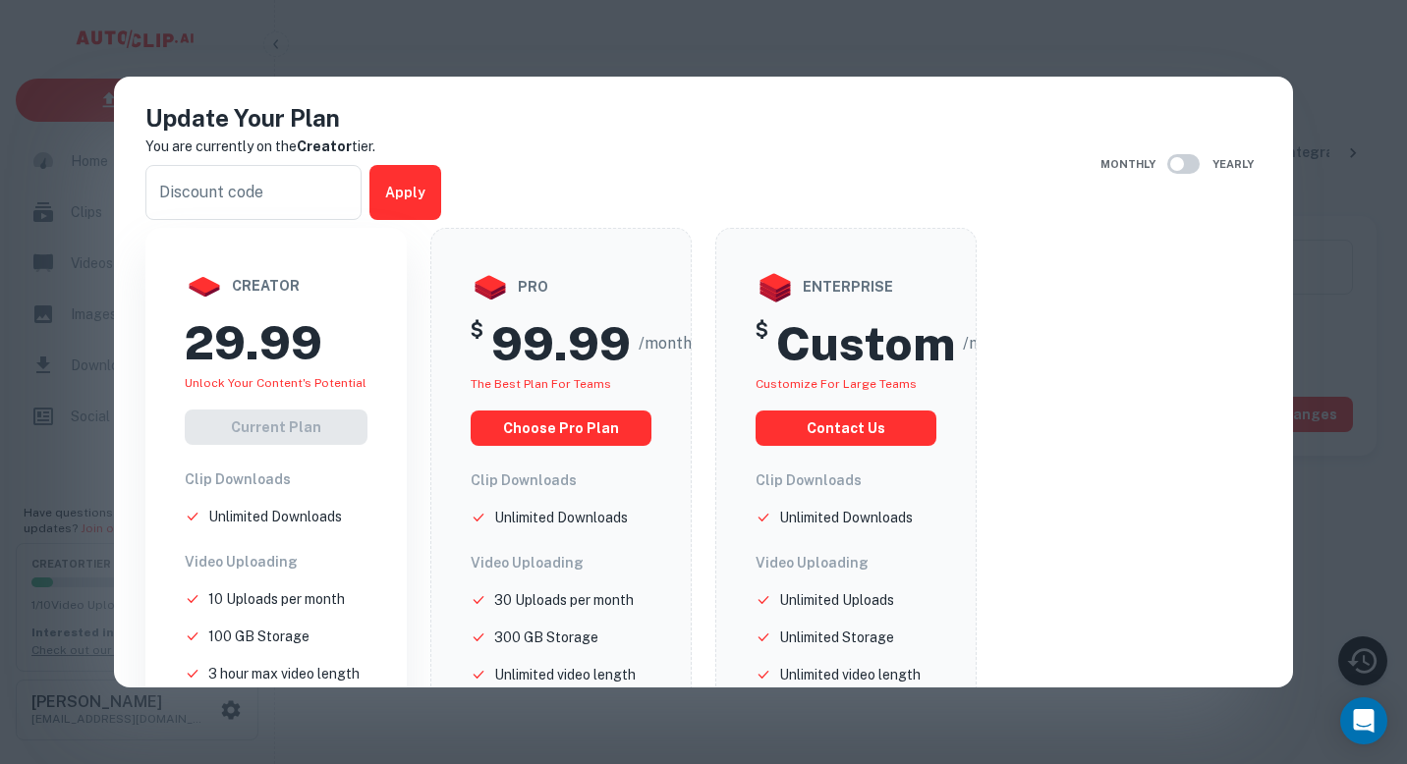
click at [906, 45] on div "Update Your Plan You are currently on the Creator tier. ​ Apply Monthly Yearly …" at bounding box center [703, 382] width 1407 height 764
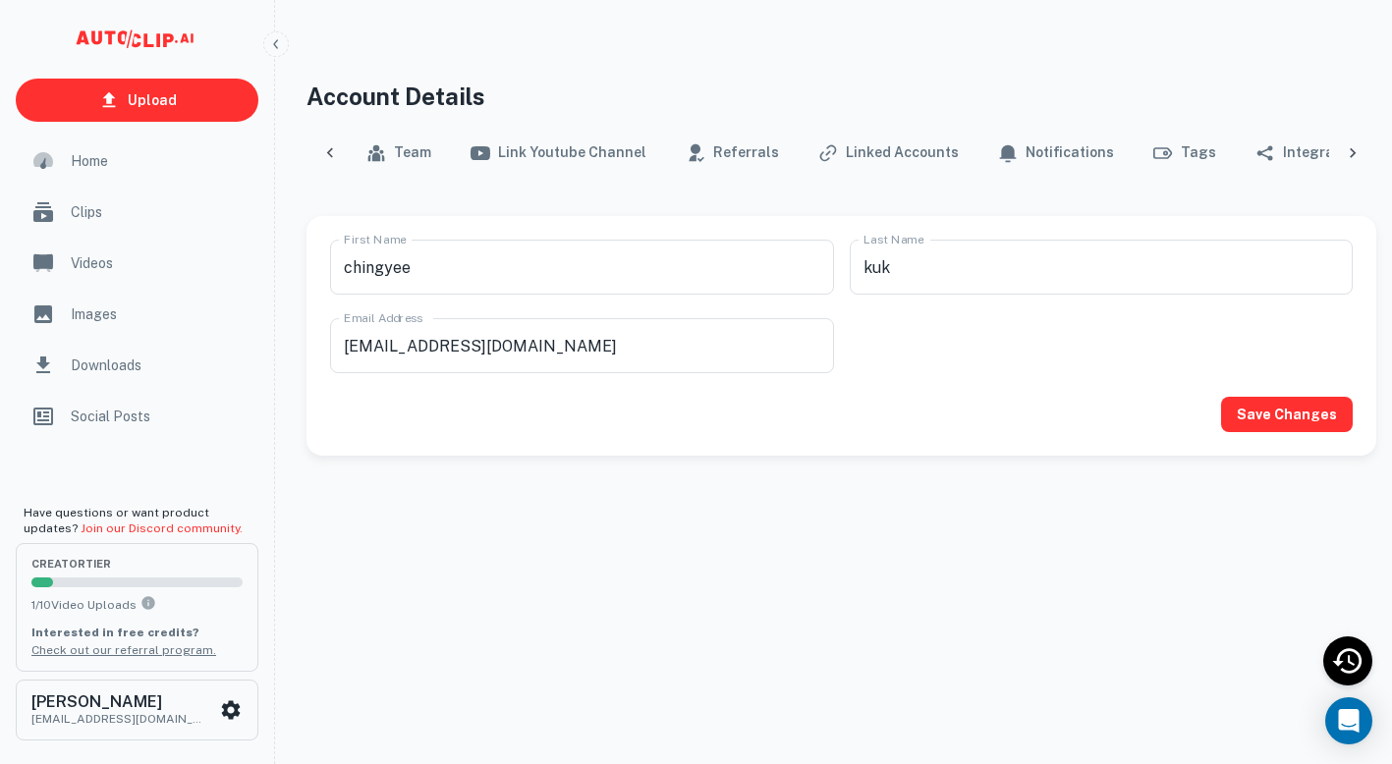
click at [125, 178] on div "Home" at bounding box center [137, 161] width 243 height 47
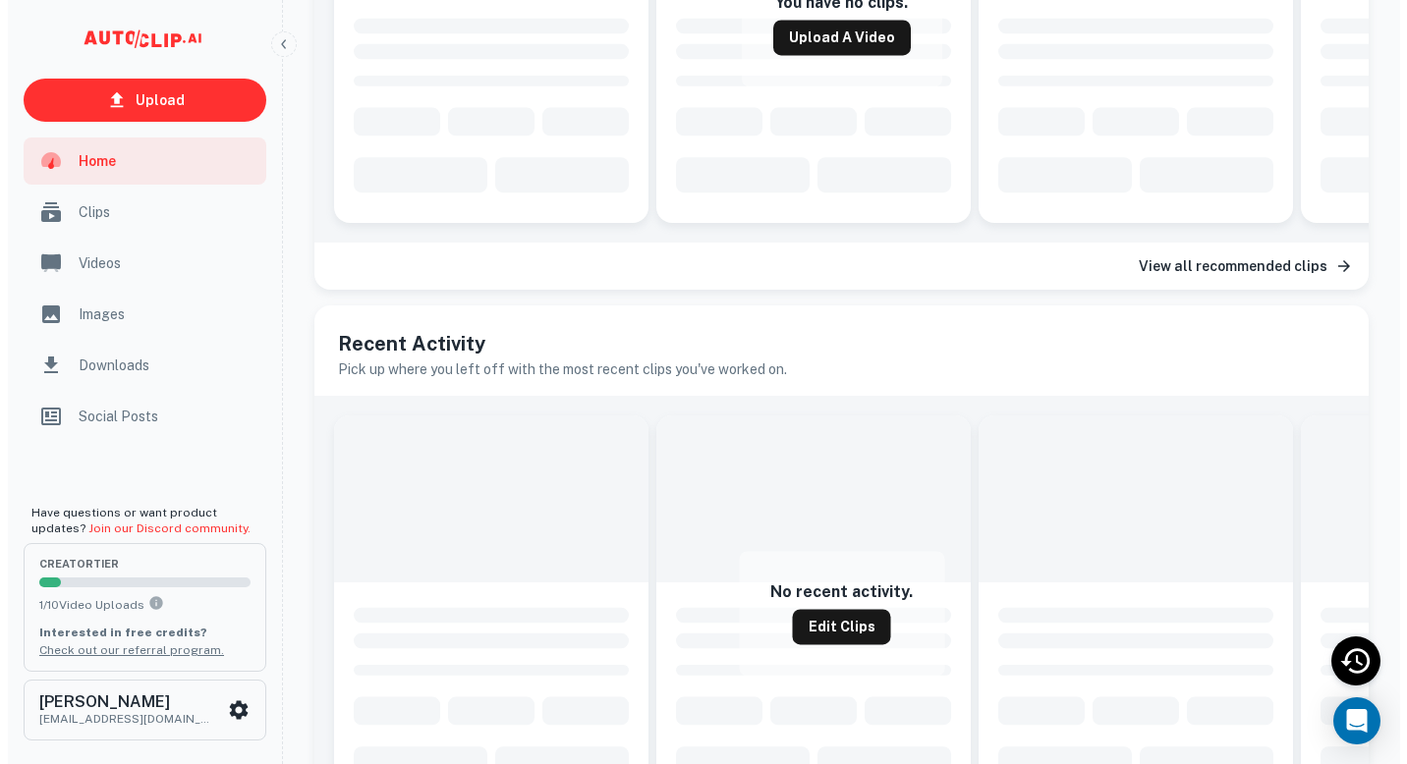
scroll to position [917, 0]
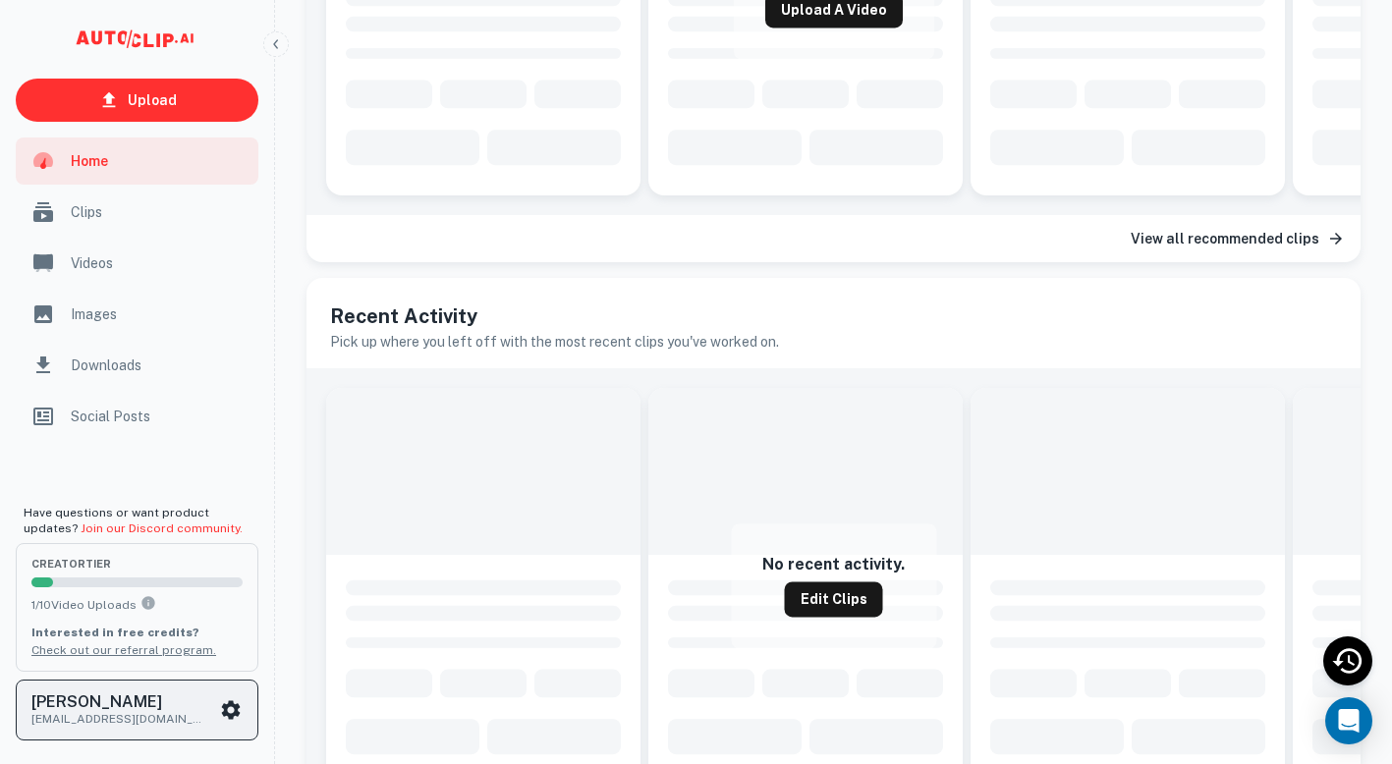
click at [238, 707] on icon "scrollable content" at bounding box center [231, 709] width 19 height 19
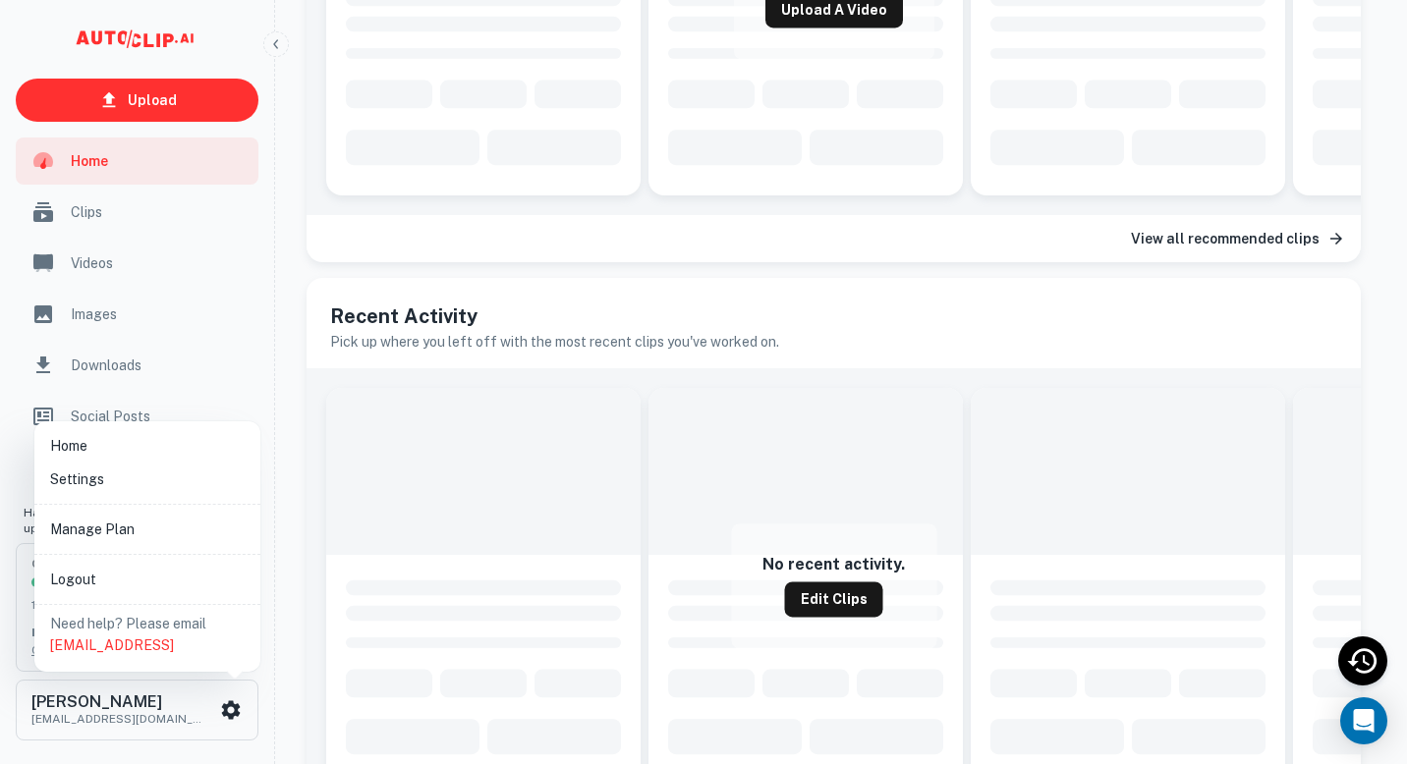
click at [163, 541] on li "Manage Plan" at bounding box center [147, 529] width 210 height 33
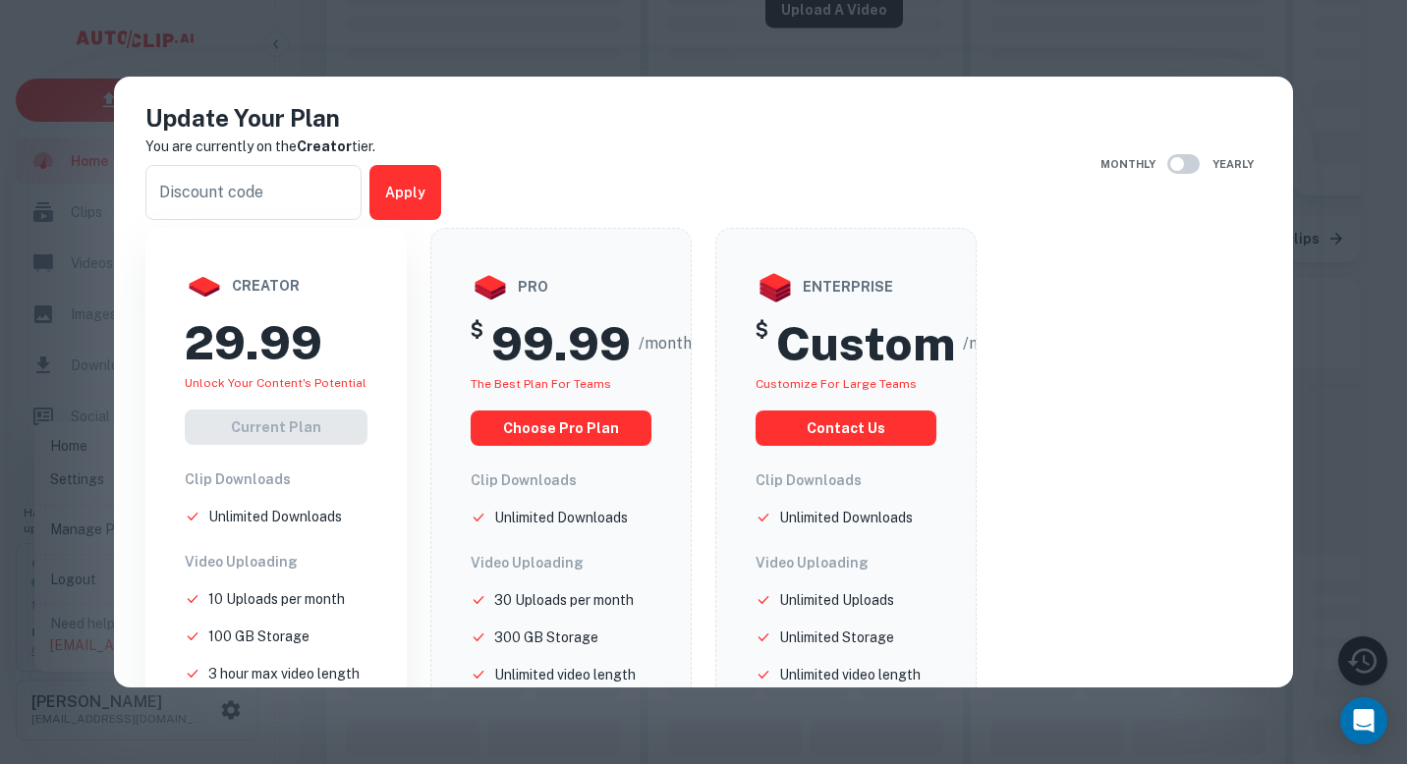
click at [696, 47] on div "Update Your Plan You are currently on the Creator tier. ​ Apply Monthly Yearly …" at bounding box center [703, 382] width 1407 height 764
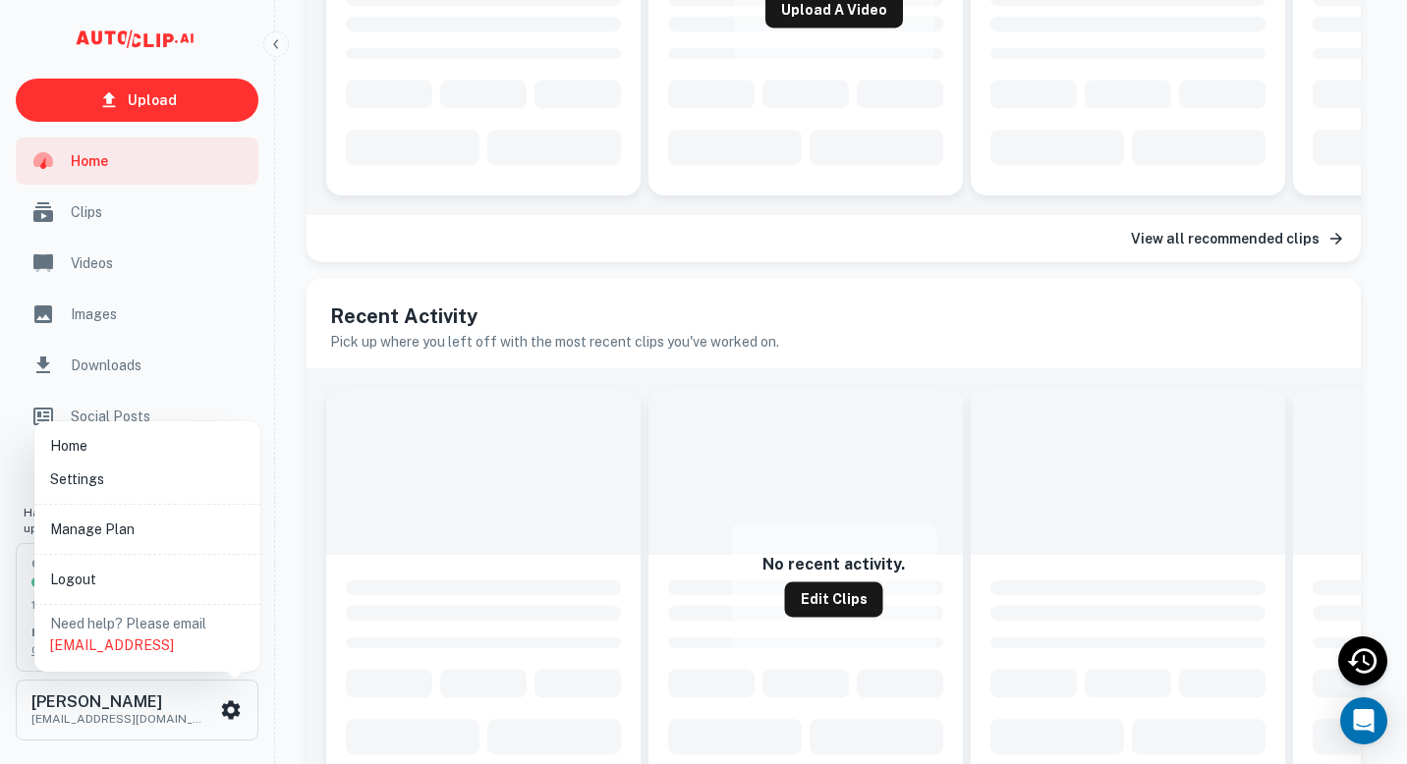
click at [140, 622] on p "Need help? Please email [EMAIL_ADDRESS]" at bounding box center [147, 634] width 195 height 43
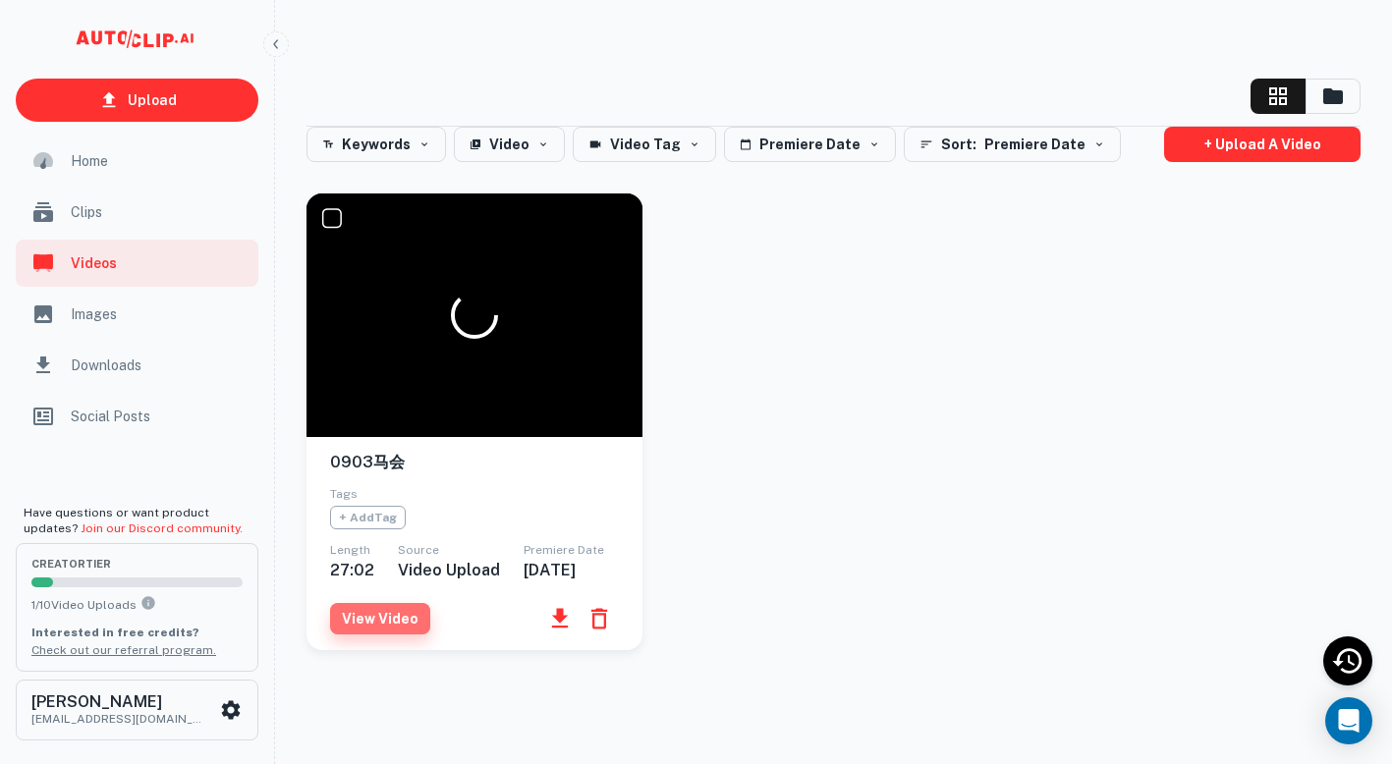
click at [371, 627] on button "View Video" at bounding box center [380, 618] width 100 height 31
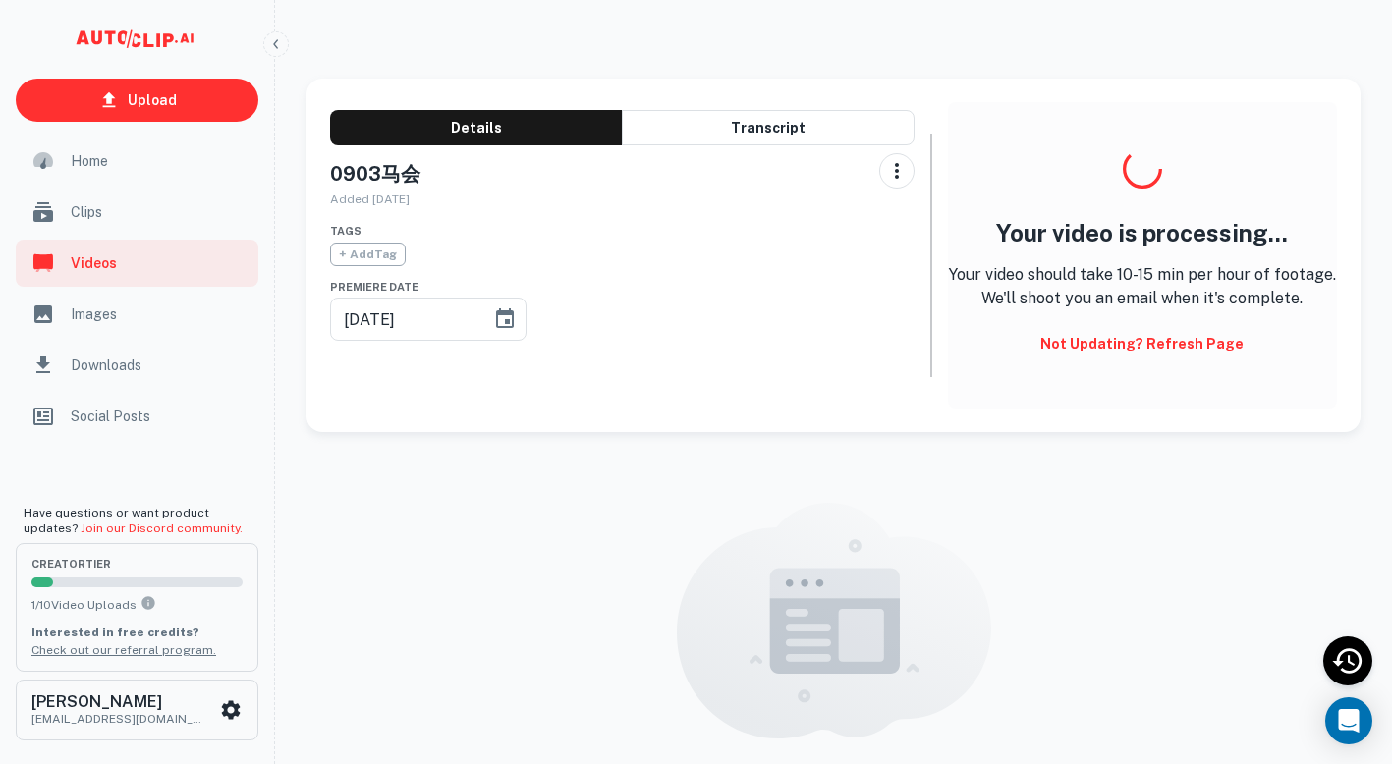
click at [64, 2] on div "scrollable content" at bounding box center [137, 39] width 274 height 79
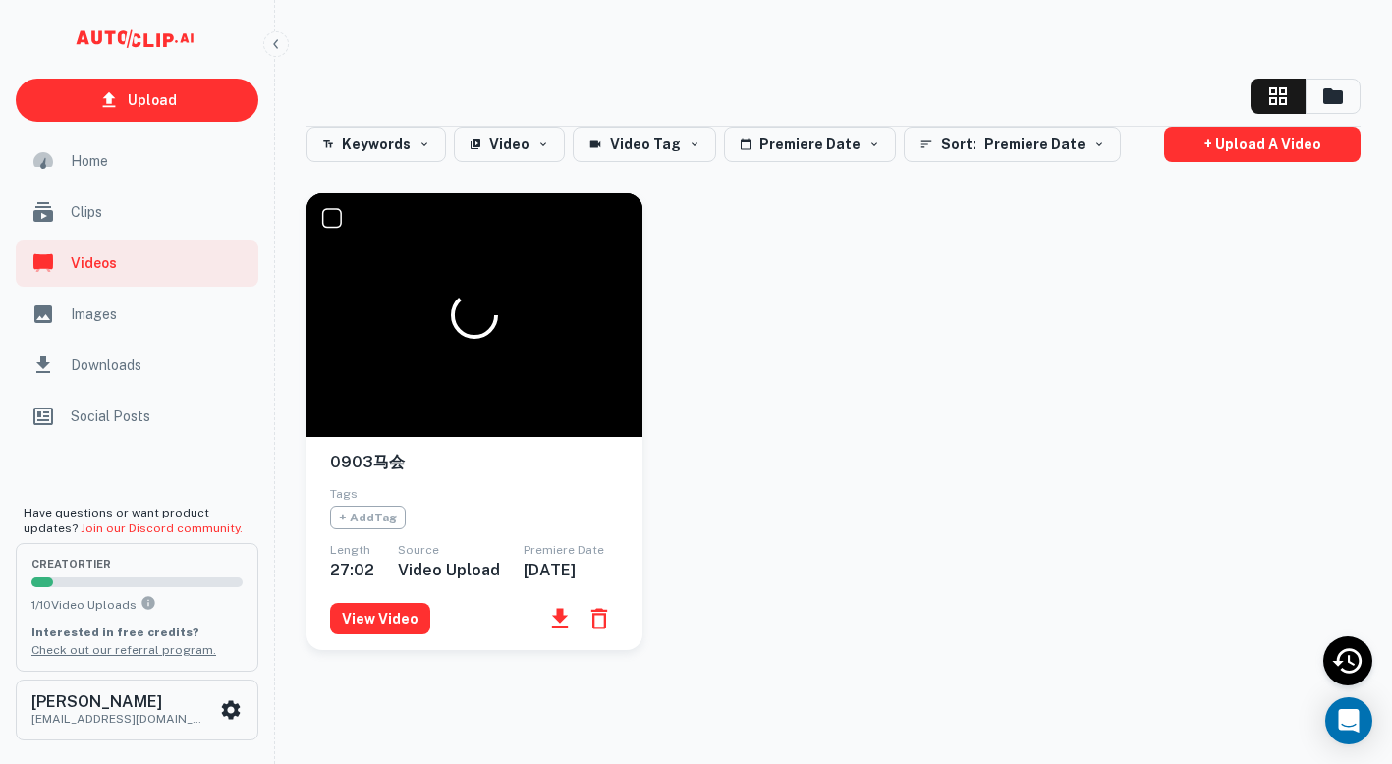
click at [602, 633] on icon "button" at bounding box center [600, 619] width 28 height 28
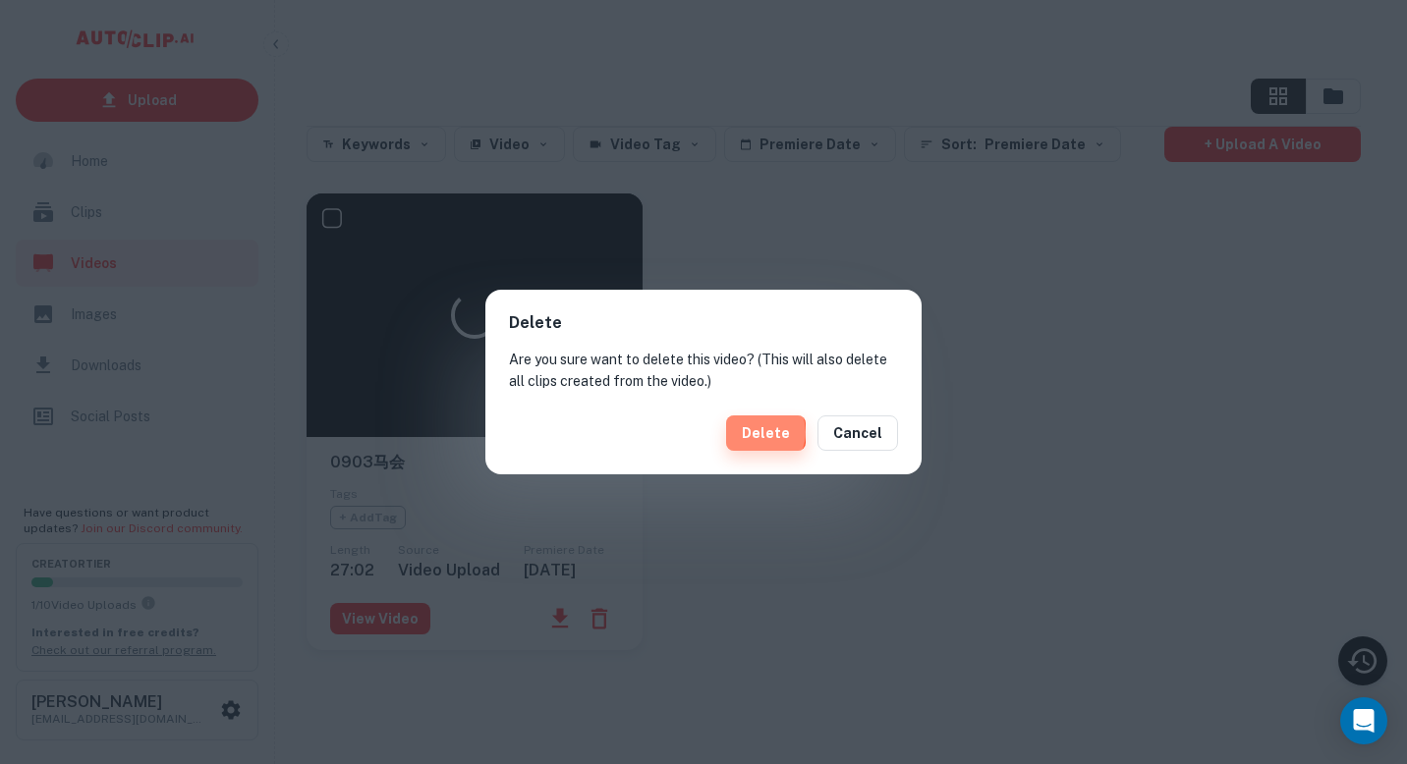
click at [764, 432] on button "Delete" at bounding box center [766, 433] width 80 height 35
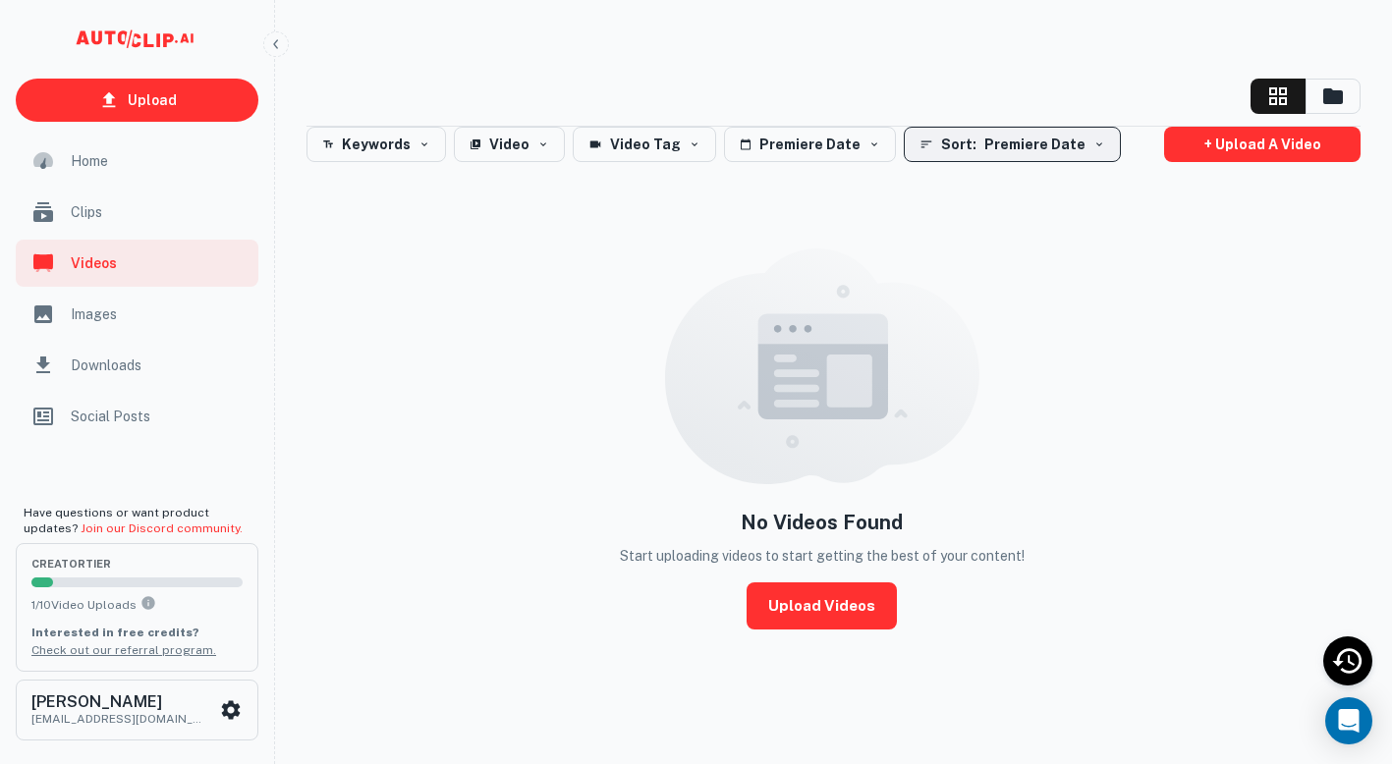
click at [1015, 150] on span "Premiere Date" at bounding box center [1034, 145] width 101 height 24
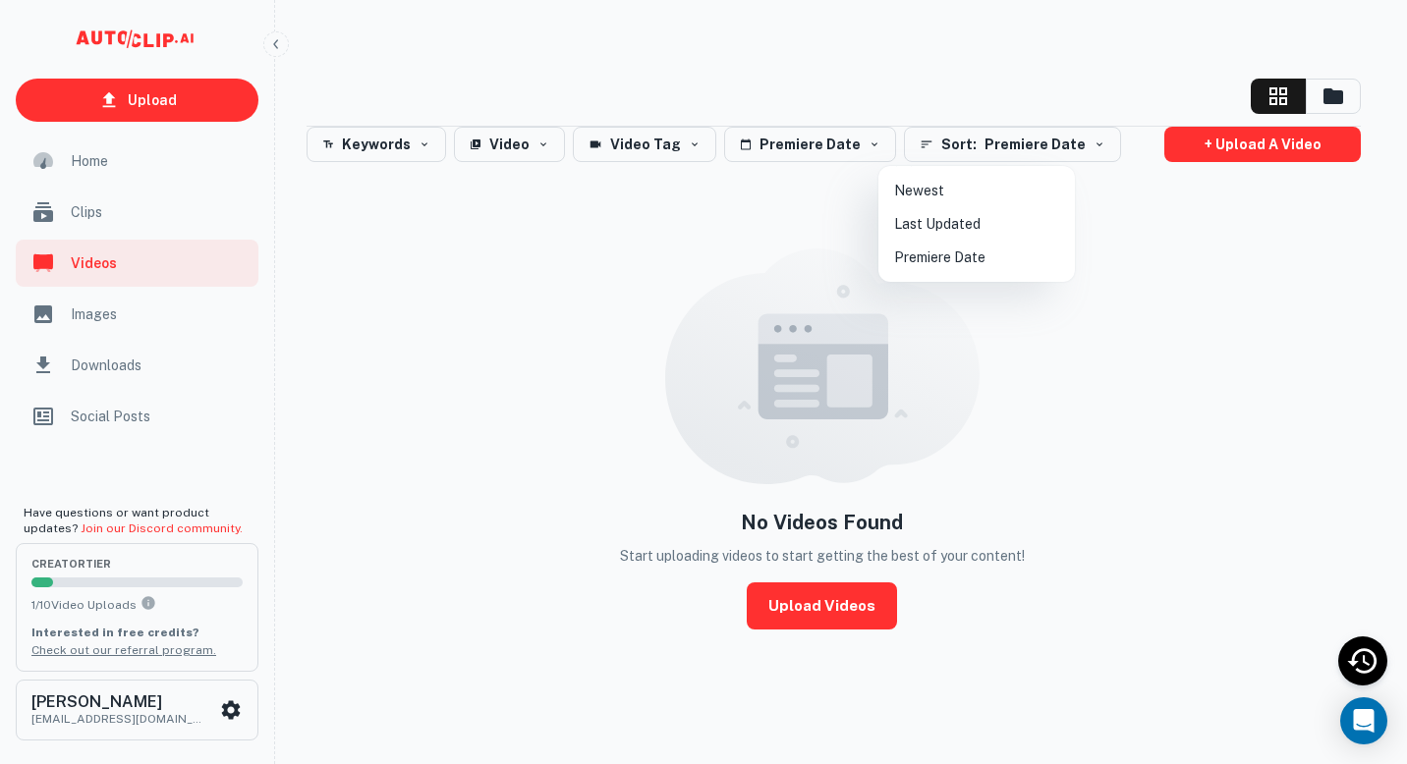
drag, startPoint x: 356, startPoint y: 212, endPoint x: 281, endPoint y: 344, distance: 151.3
click at [297, 341] on div at bounding box center [703, 382] width 1407 height 764
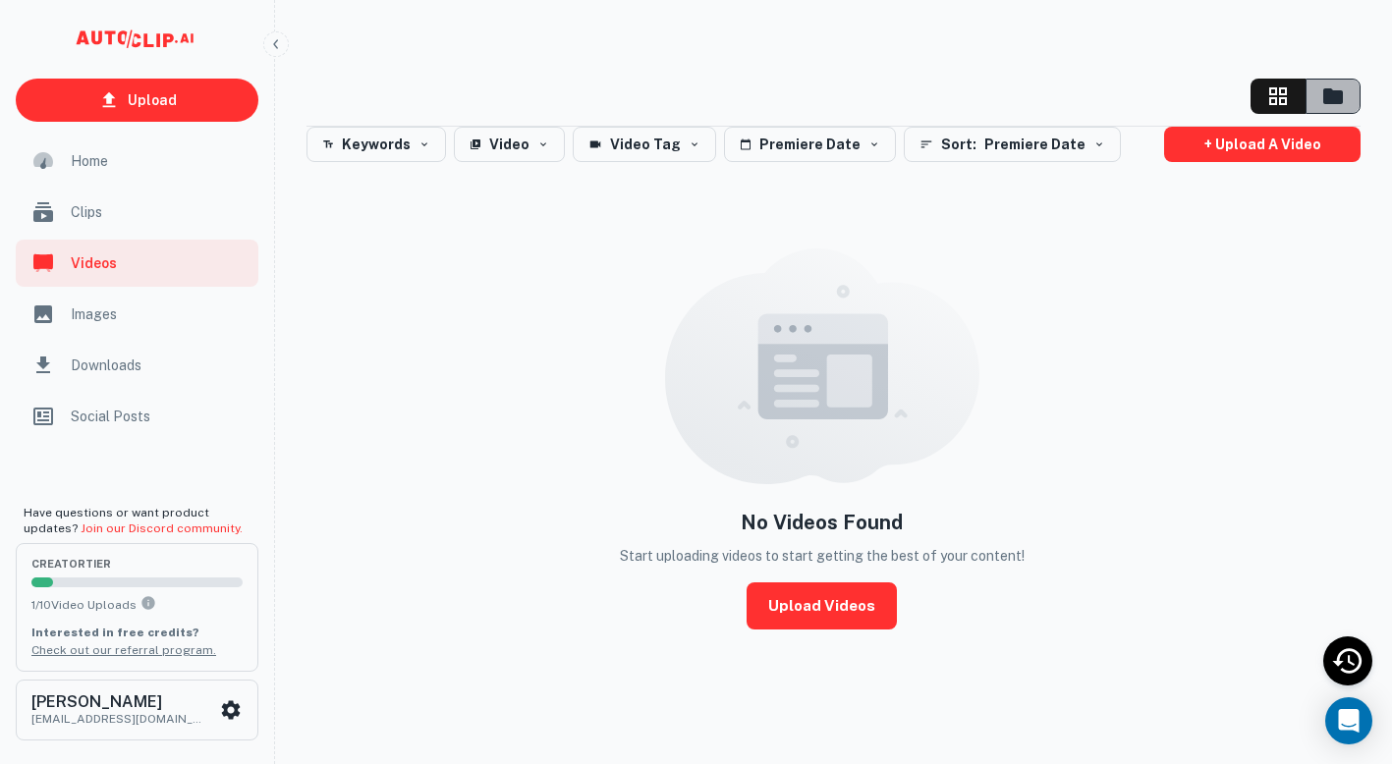
click at [1315, 101] on button "button" at bounding box center [1333, 96] width 55 height 35
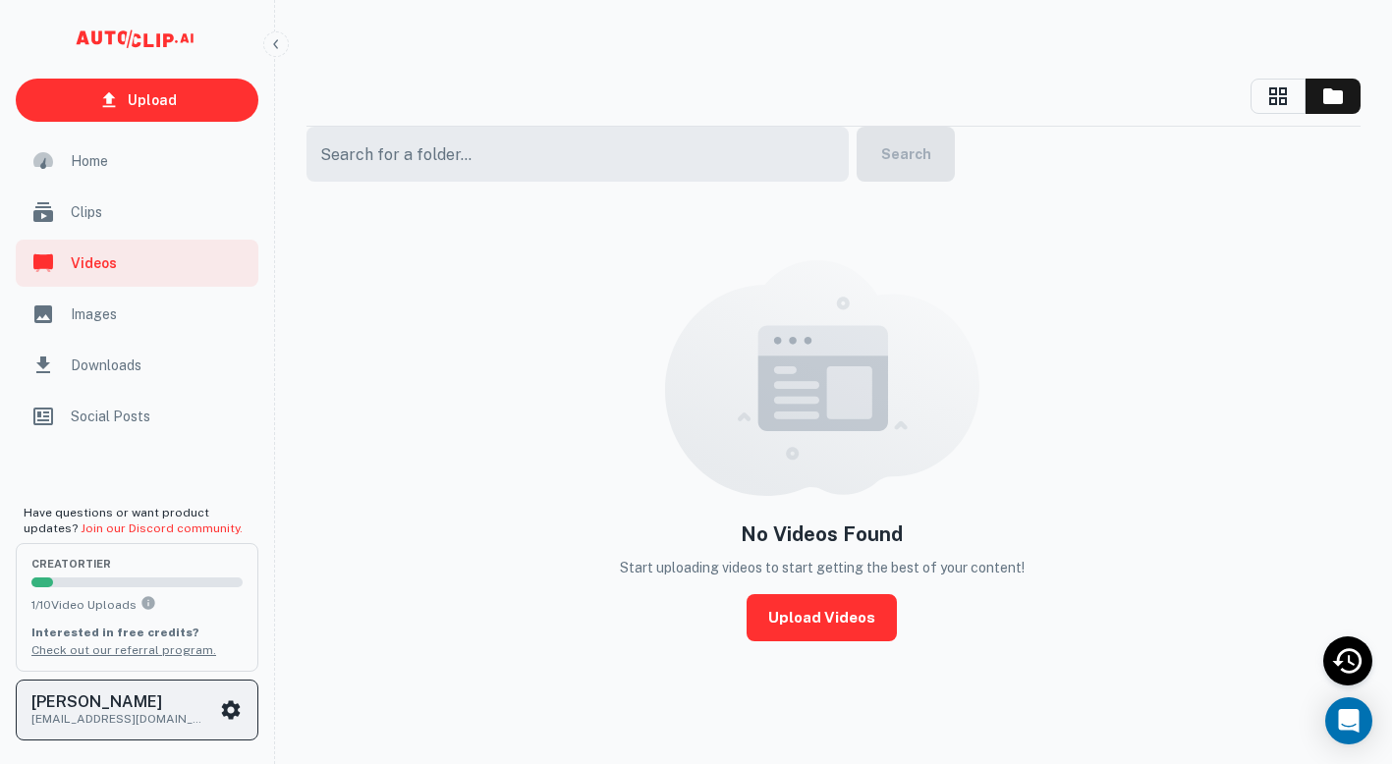
click at [203, 706] on h6 "[PERSON_NAME]" at bounding box center [119, 703] width 177 height 16
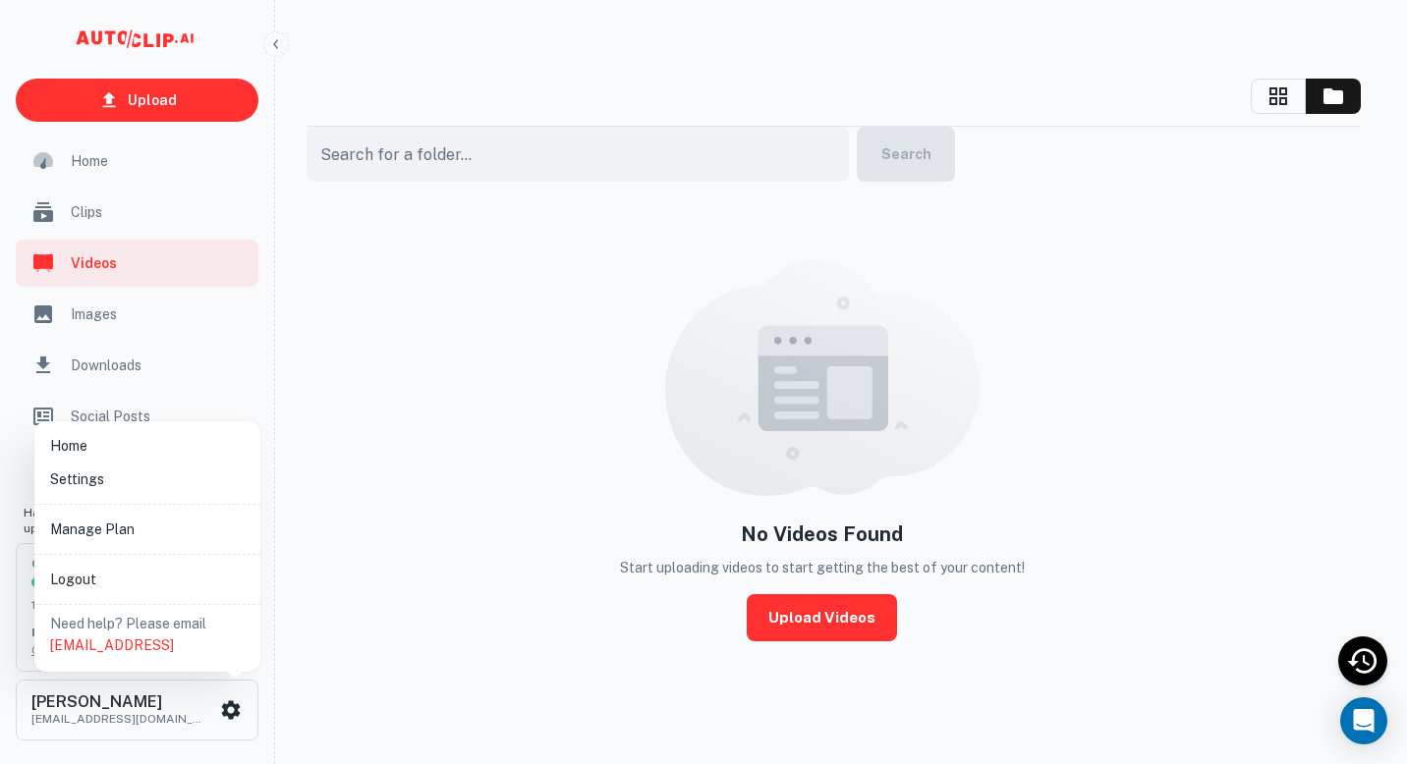
click at [164, 583] on li "Logout" at bounding box center [147, 579] width 210 height 33
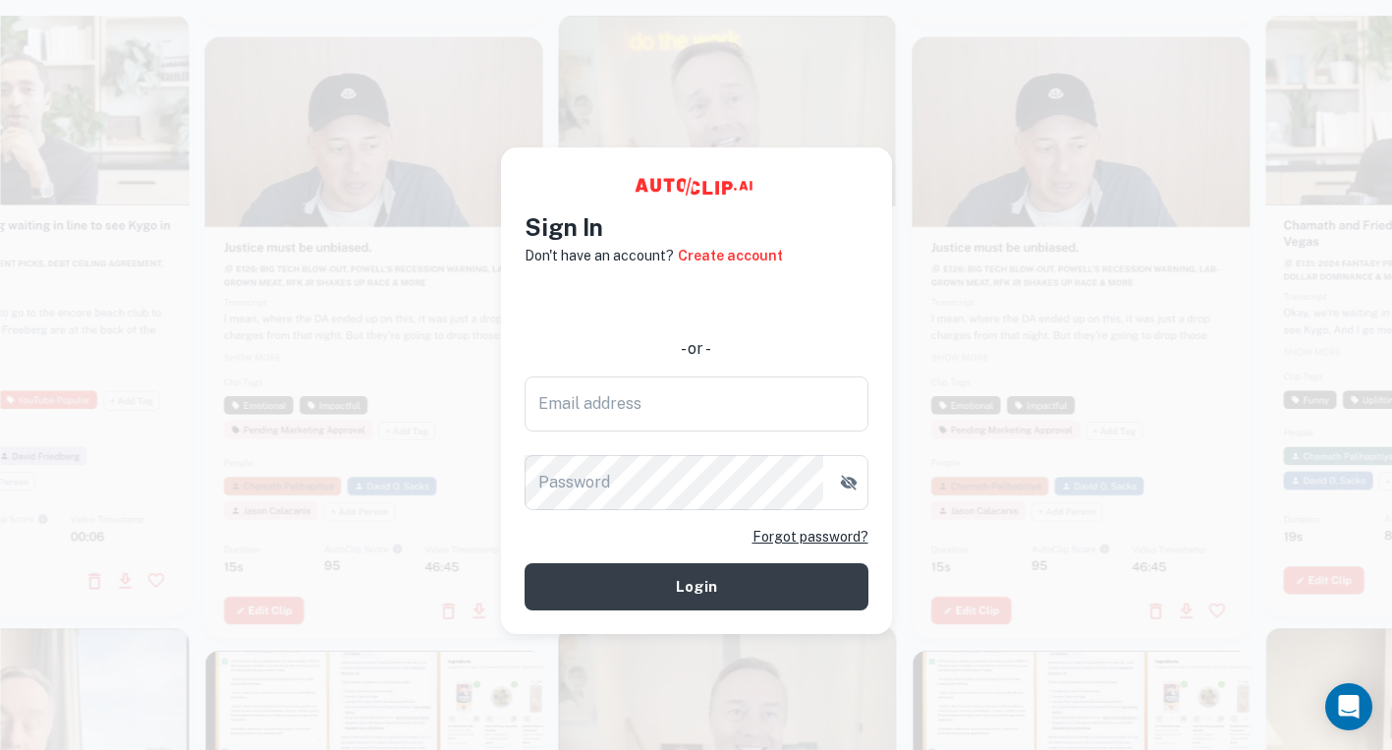
click at [307, 545] on div at bounding box center [374, 336] width 338 height 601
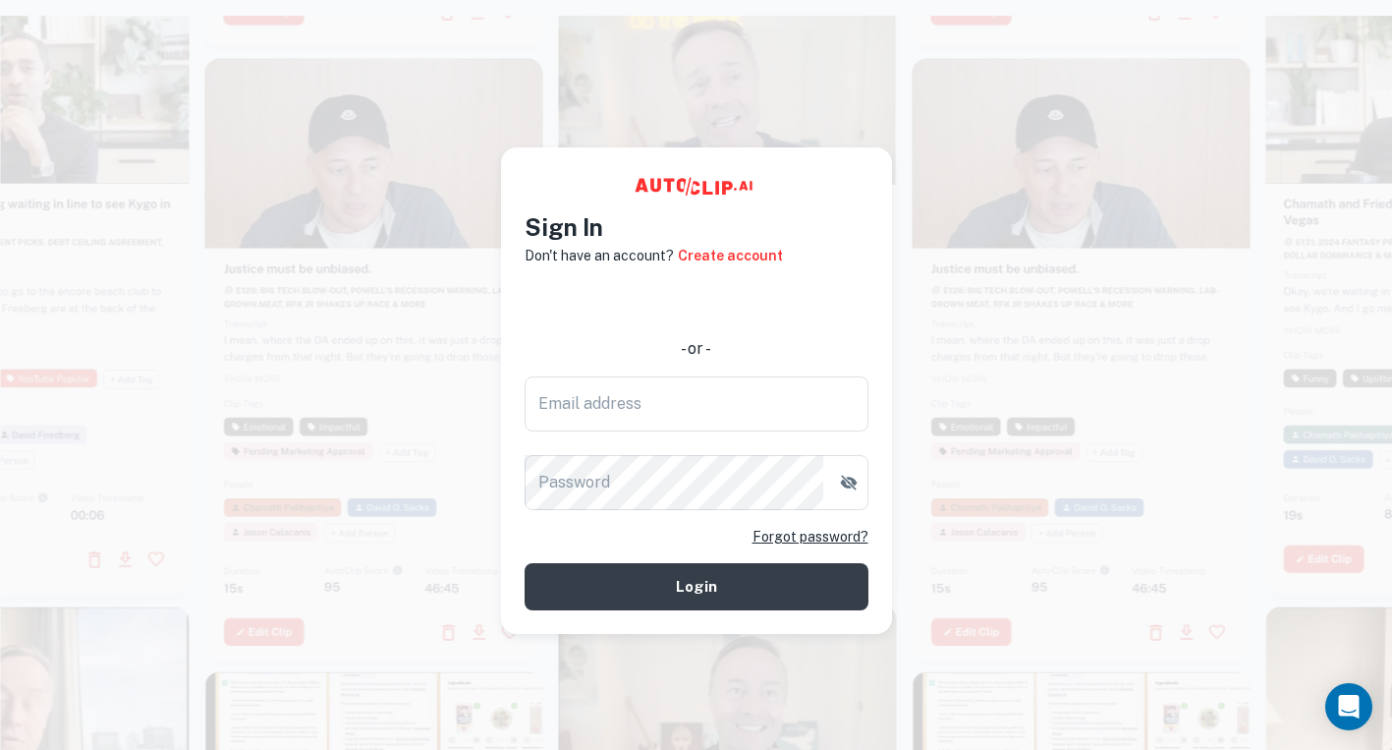
click at [1175, 497] on div at bounding box center [1082, 358] width 338 height 601
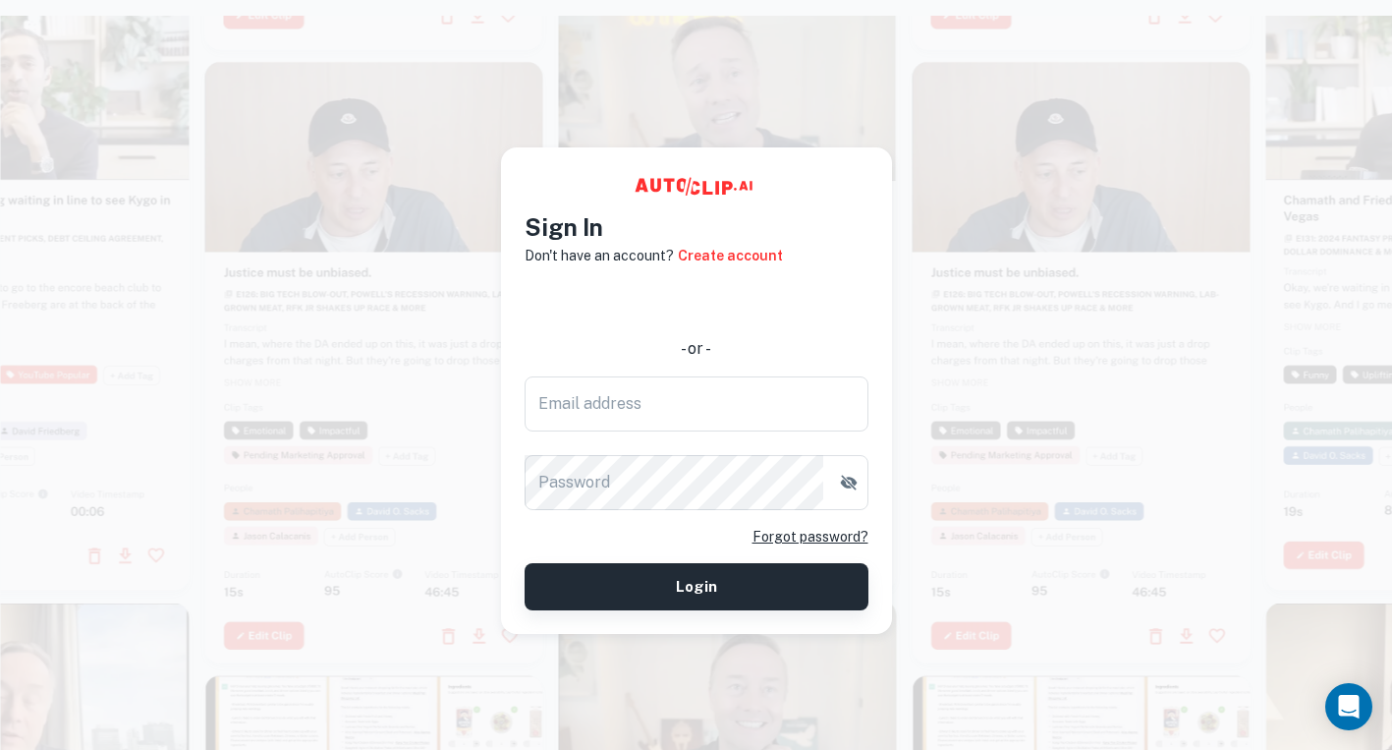
click at [798, 584] on button "Login" at bounding box center [697, 586] width 344 height 47
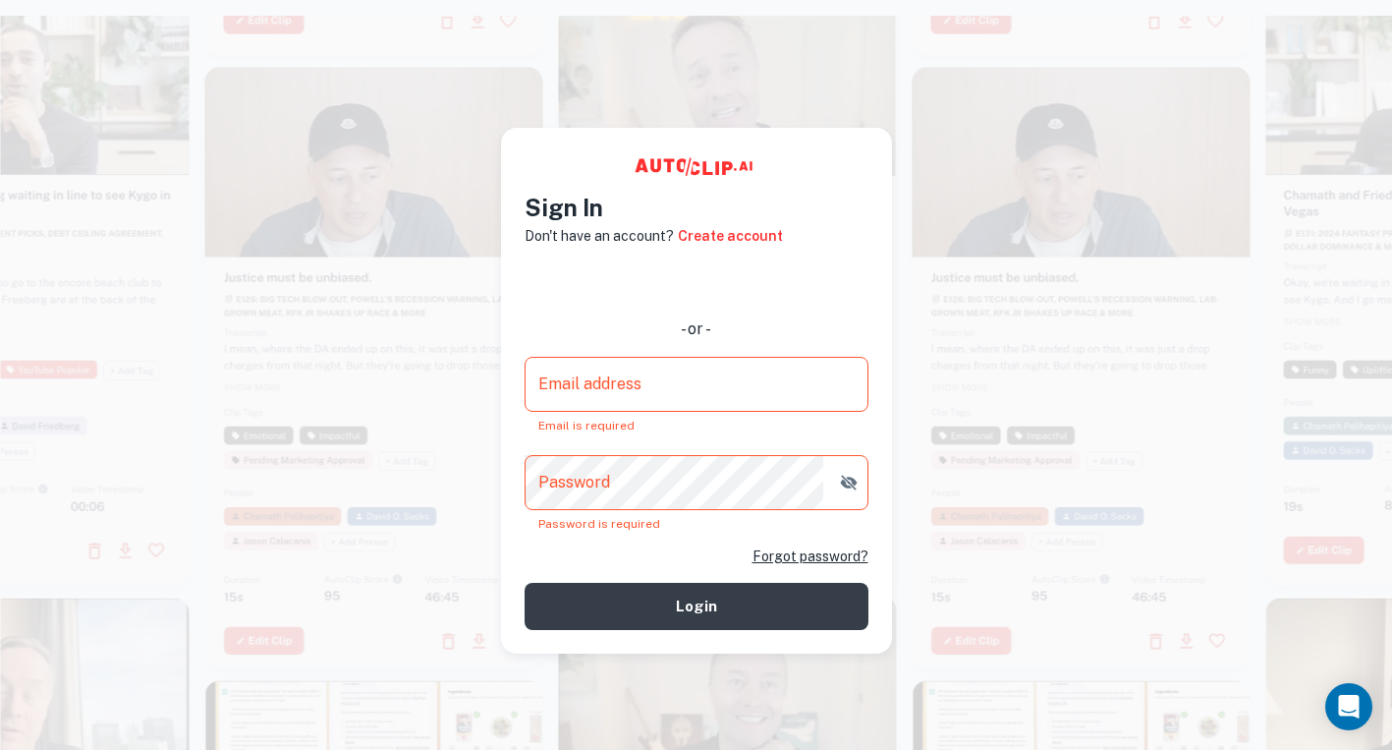
click at [282, 314] on div at bounding box center [374, 367] width 338 height 601
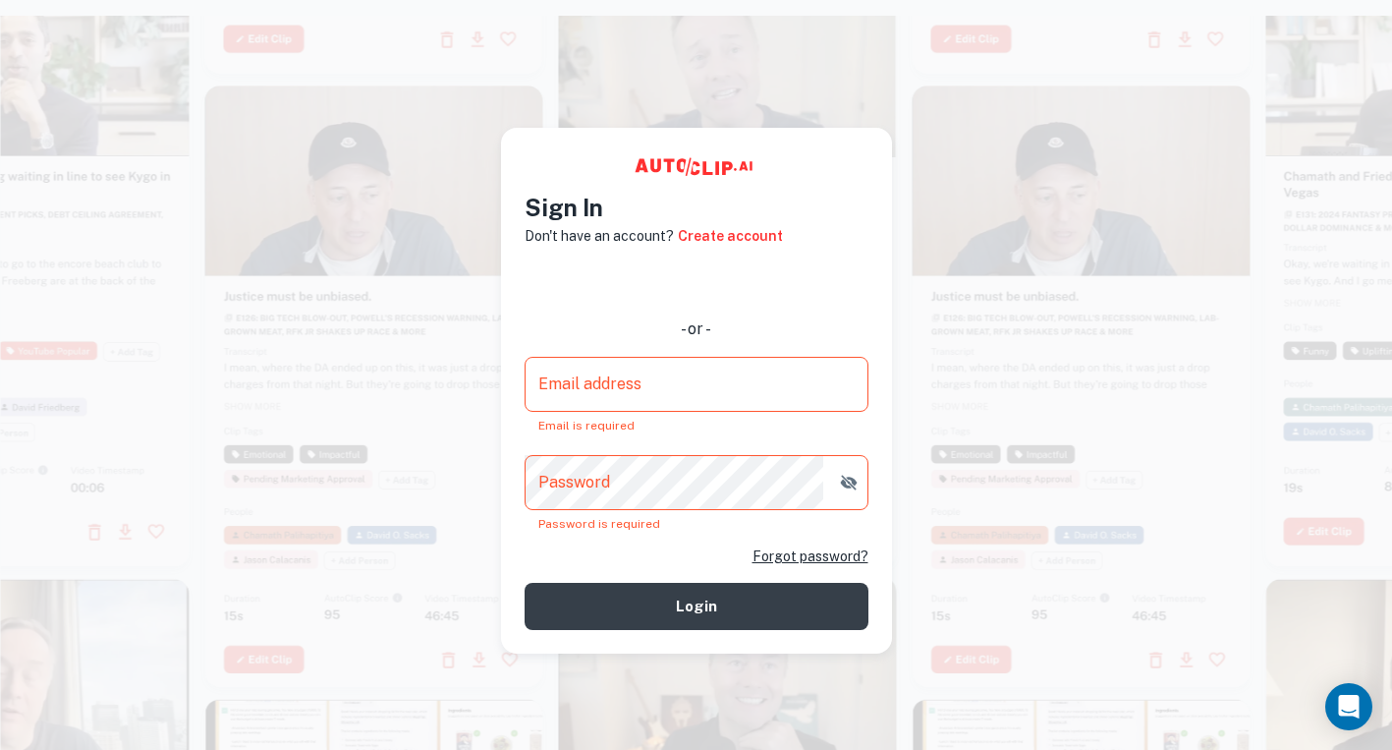
click at [1054, 487] on div at bounding box center [1082, 385] width 338 height 601
click at [390, 380] on div at bounding box center [374, 389] width 338 height 601
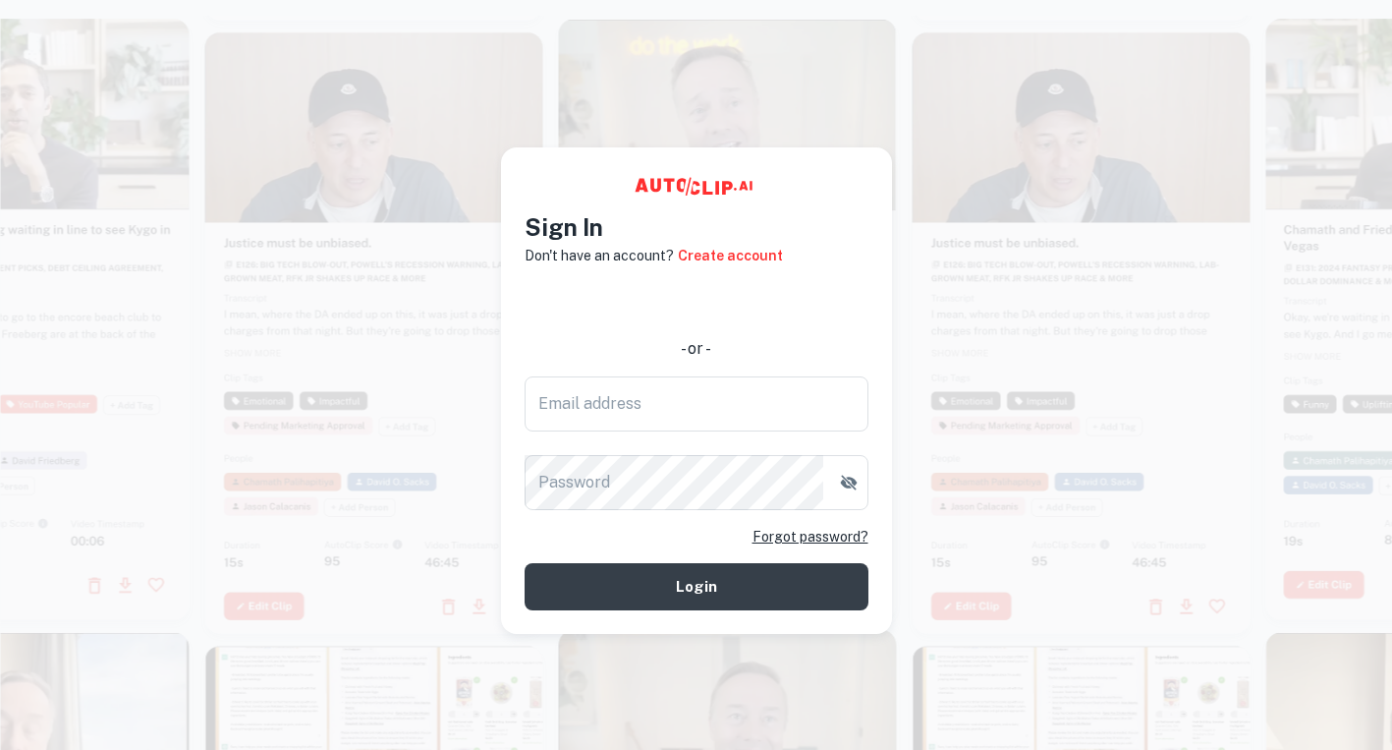
scroll to position [16, 0]
